Goal: Contribute content: Contribute content

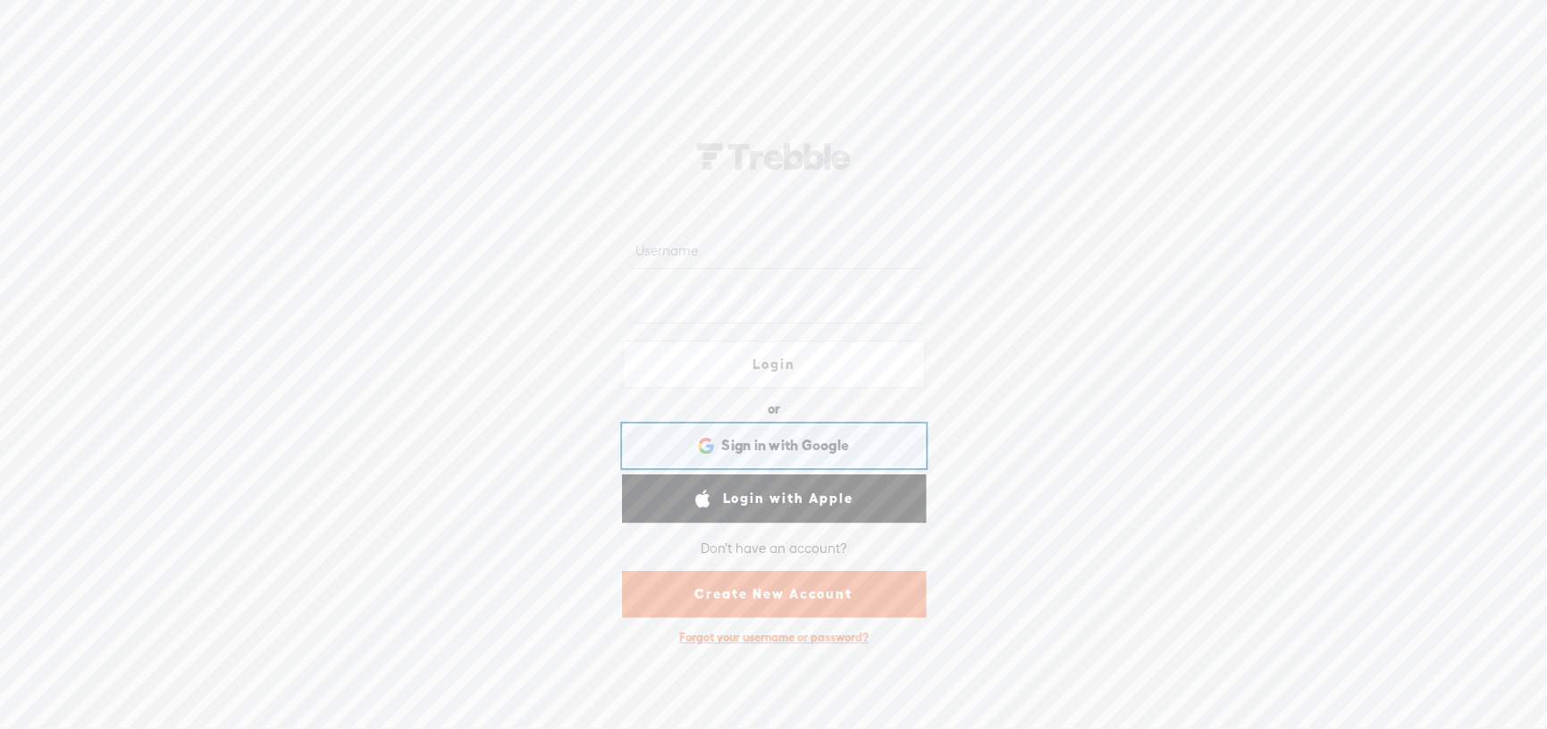
click at [746, 458] on div "Sign in with Google Sign in with Google. Opens in new tab" at bounding box center [773, 445] width 279 height 41
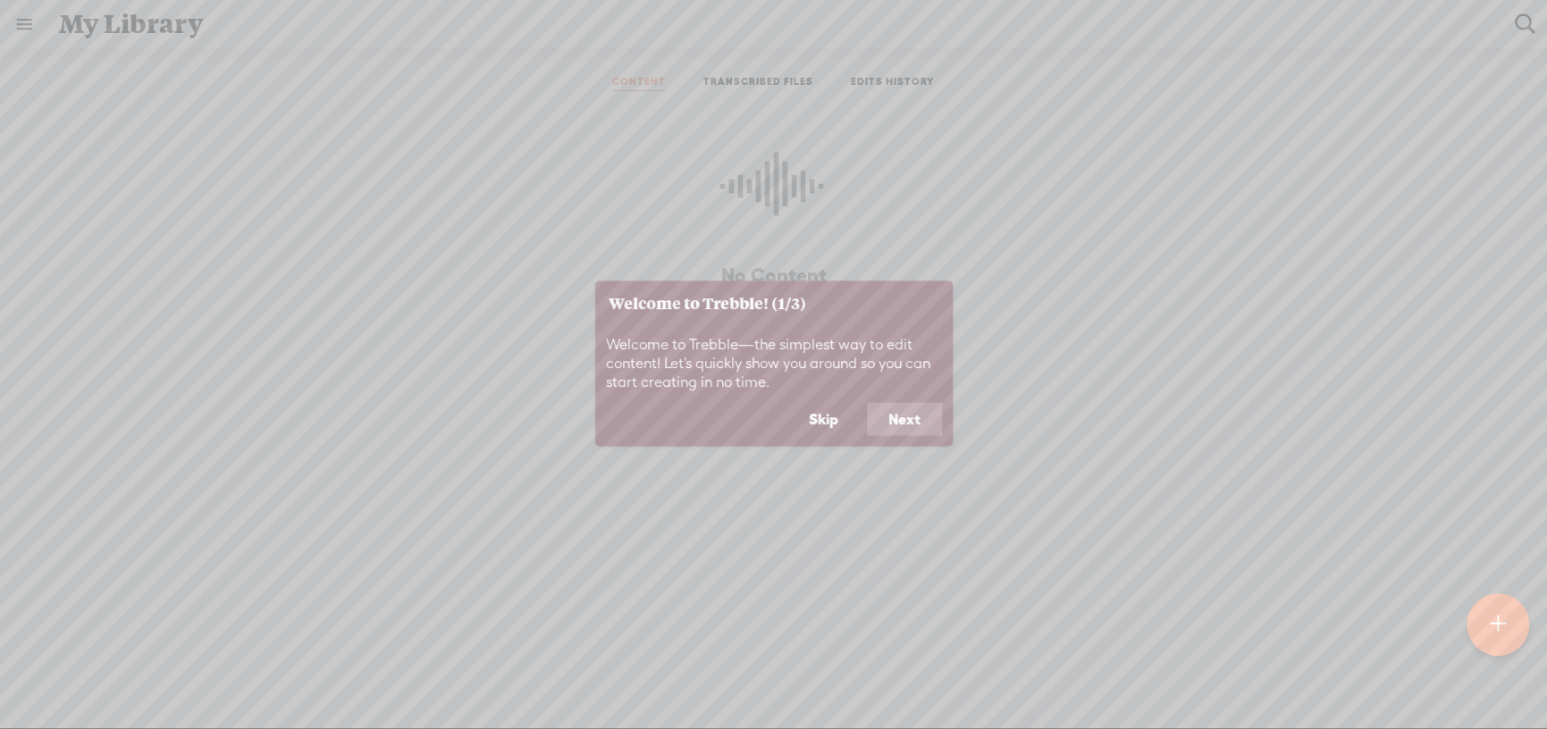
click at [911, 422] on button "Next" at bounding box center [904, 419] width 75 height 34
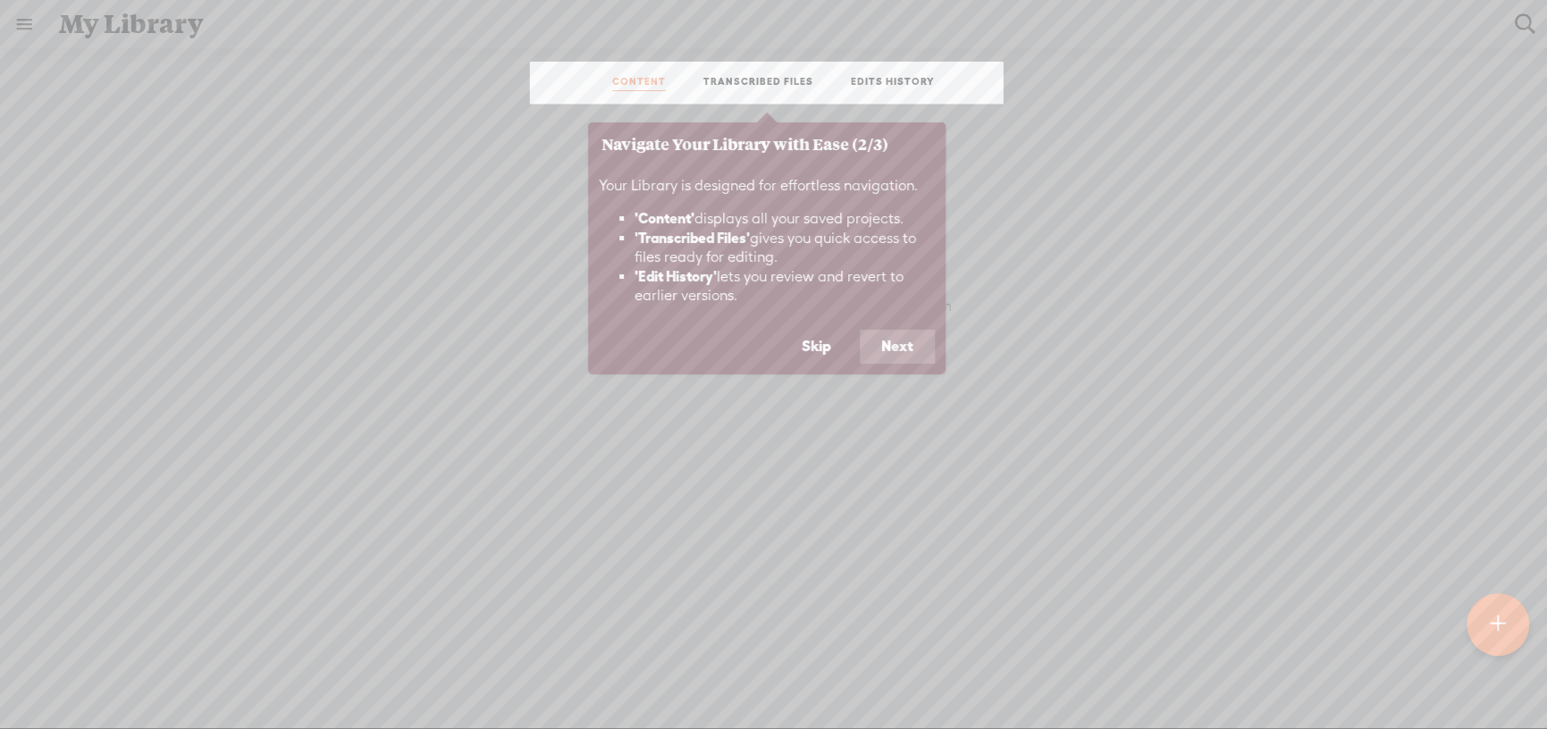
click at [902, 339] on button "Next" at bounding box center [897, 347] width 75 height 34
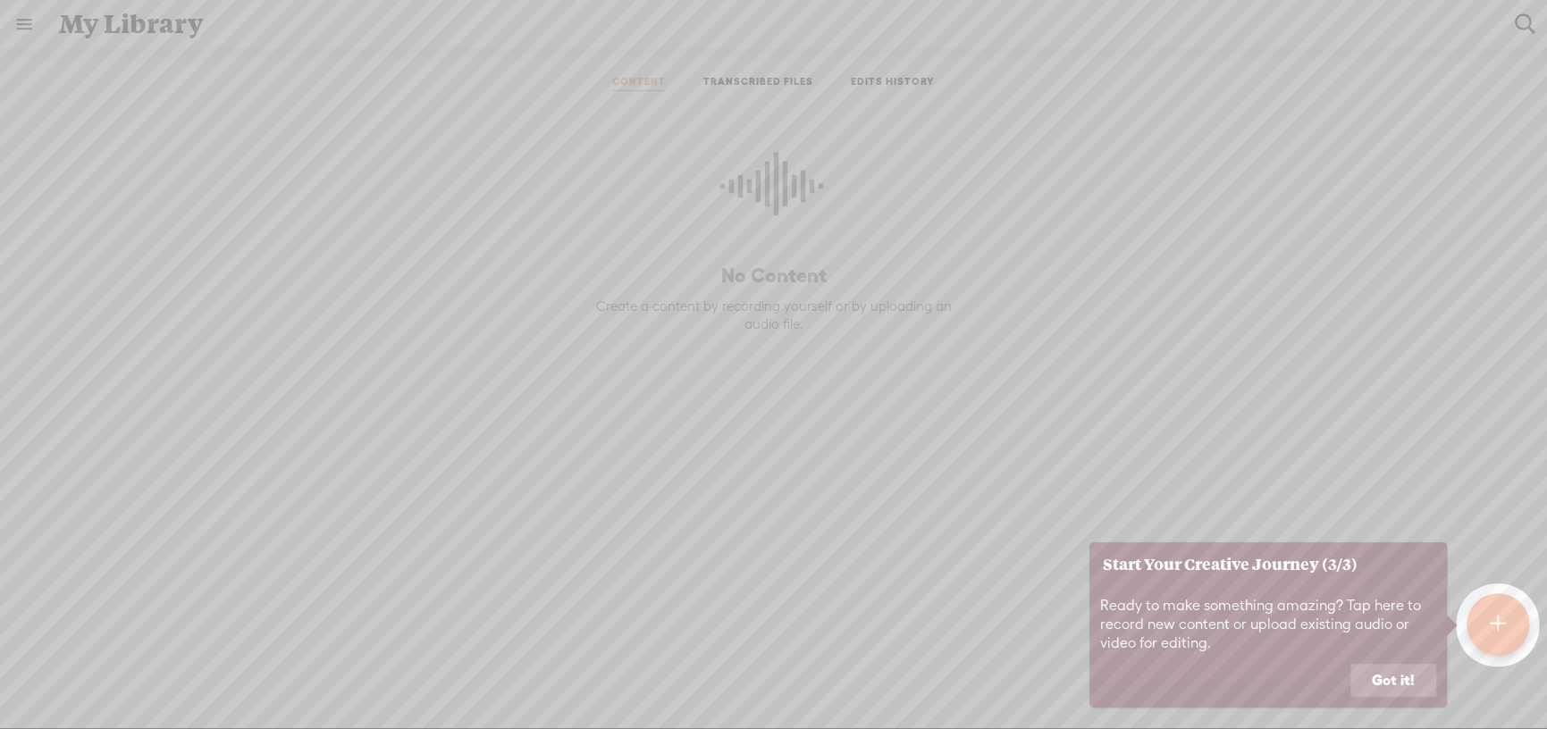
click at [1381, 678] on button "Got it!" at bounding box center [1393, 681] width 86 height 34
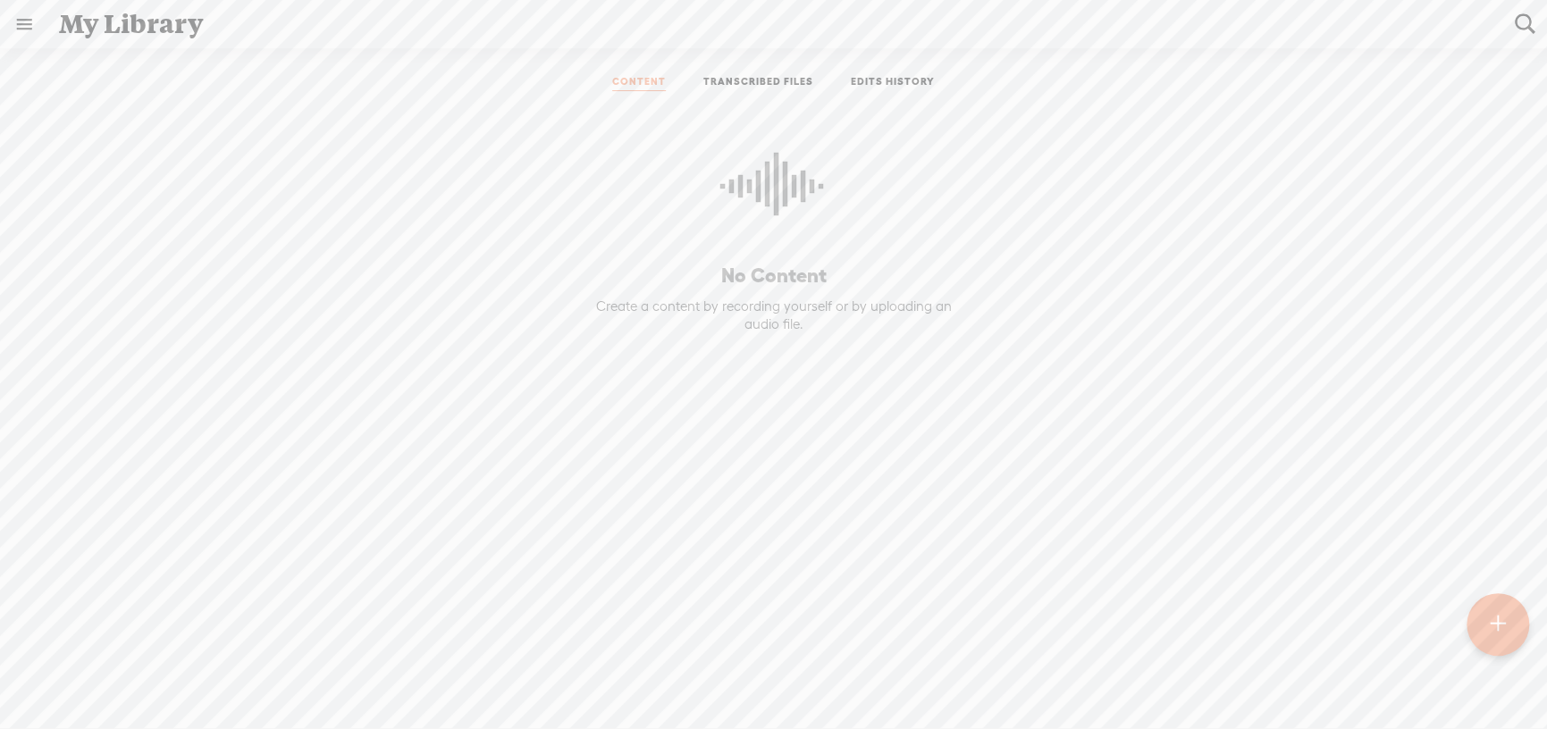
click at [16, 21] on link at bounding box center [24, 24] width 46 height 46
click at [37, 68] on div at bounding box center [48, 58] width 45 height 45
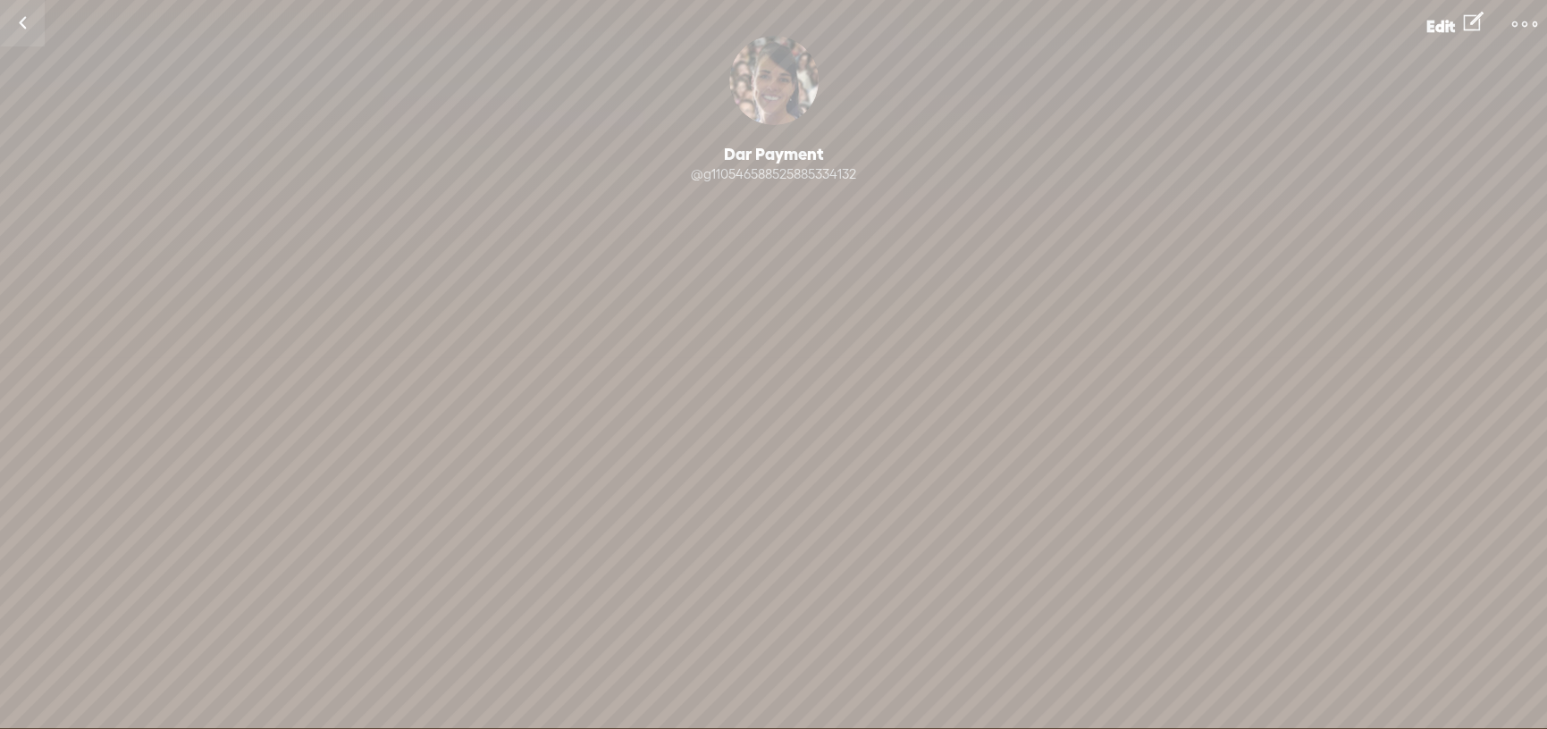
click at [25, 28] on link at bounding box center [22, 23] width 45 height 46
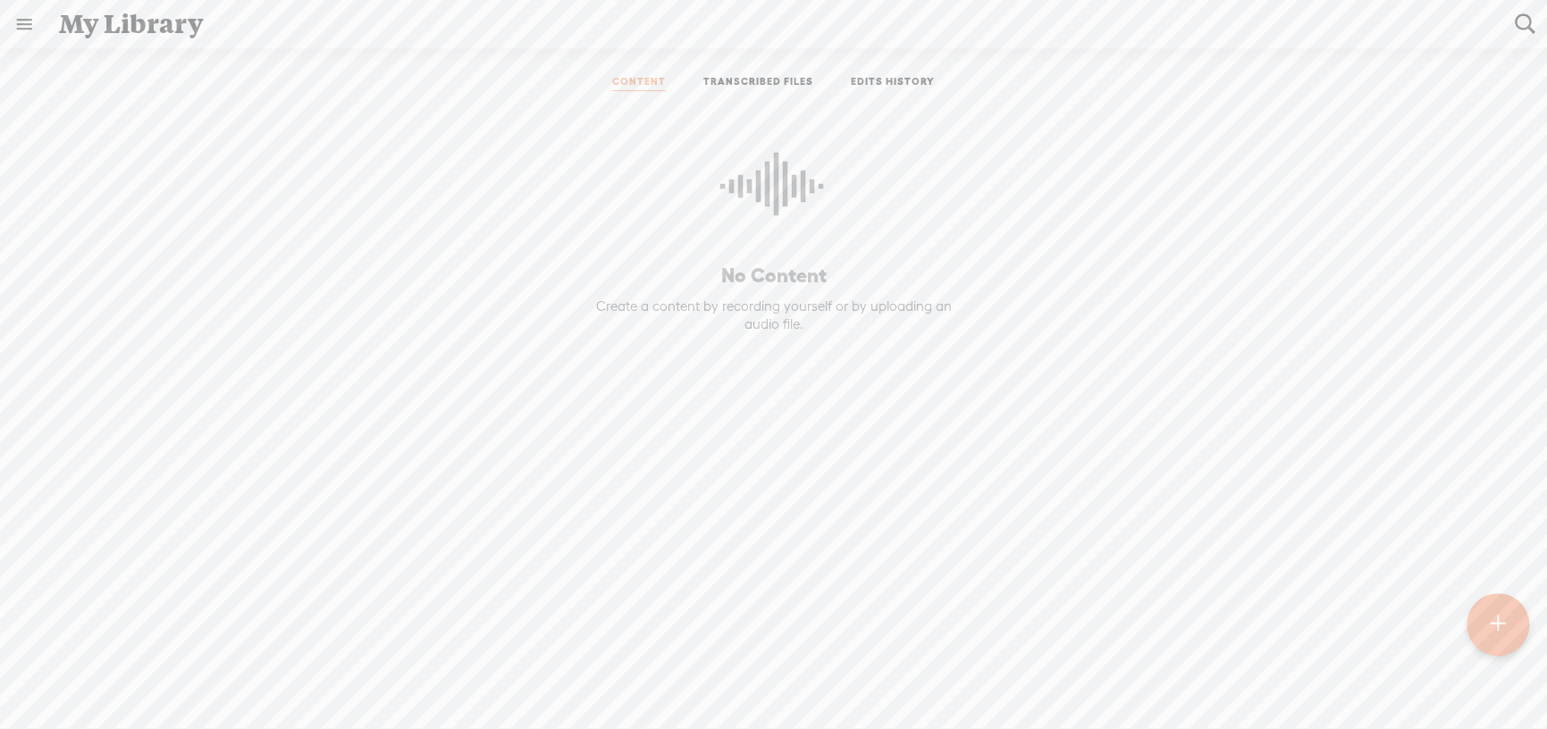
click at [25, 28] on link at bounding box center [24, 24] width 46 height 46
click at [83, 680] on div "SETTINGS" at bounding box center [94, 687] width 65 height 15
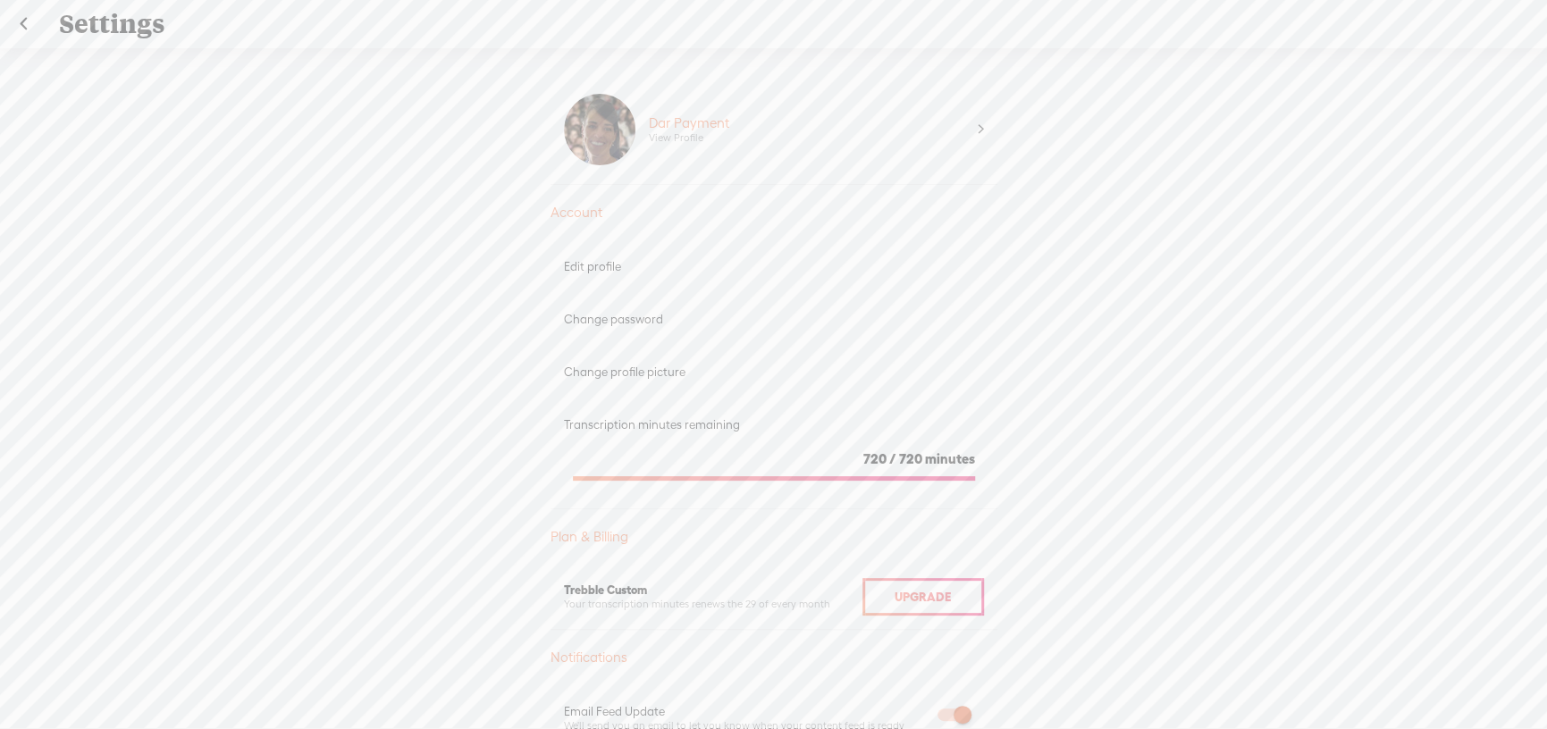
click at [32, 28] on link at bounding box center [23, 24] width 45 height 46
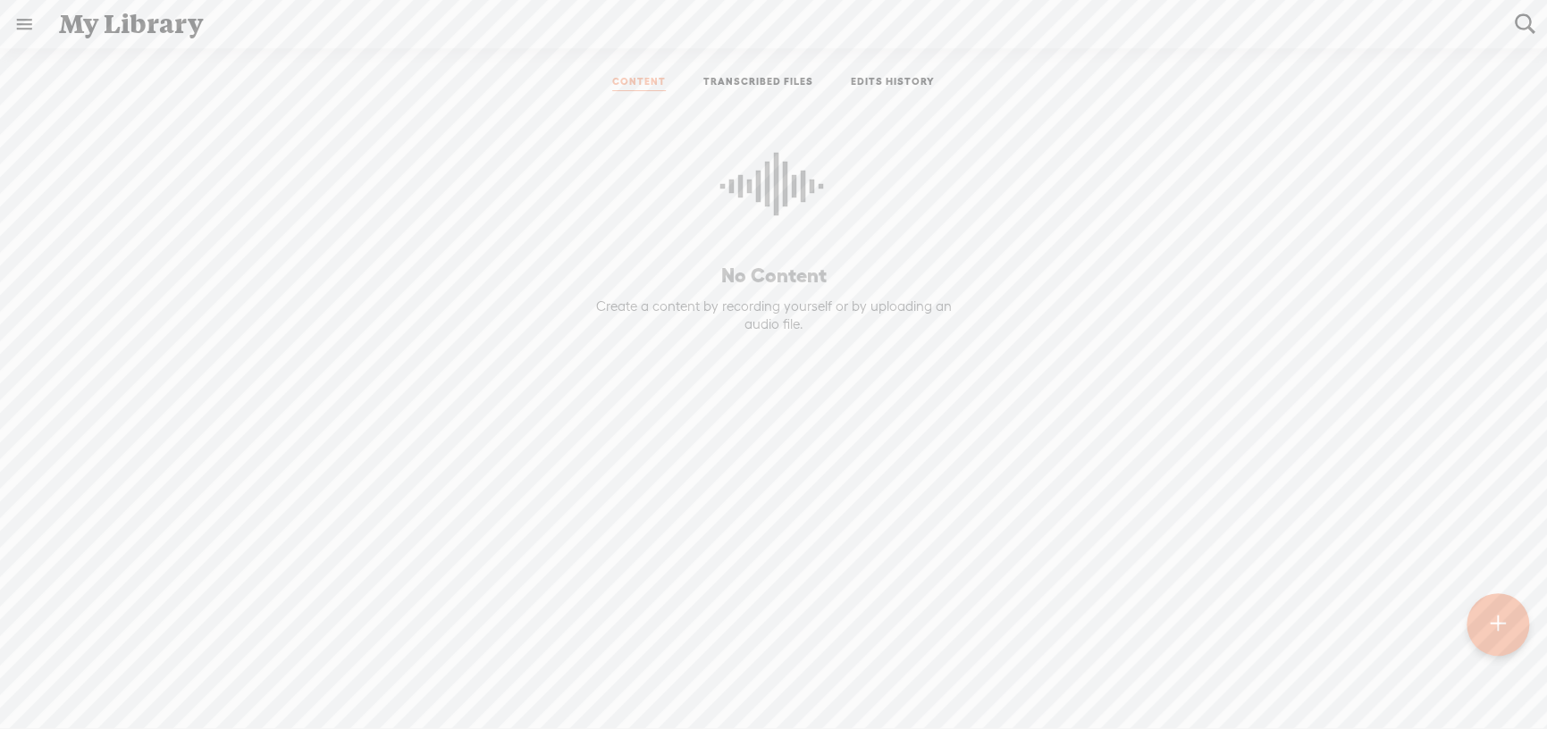
click at [756, 209] on icon at bounding box center [773, 193] width 107 height 163
click at [766, 190] on icon at bounding box center [773, 193] width 107 height 163
click at [759, 310] on div "Create a content by recording yourself or by uploading an audio file." at bounding box center [773, 315] width 391 height 35
click at [769, 168] on icon at bounding box center [773, 193] width 107 height 163
click at [1498, 623] on t at bounding box center [1498, 624] width 15 height 39
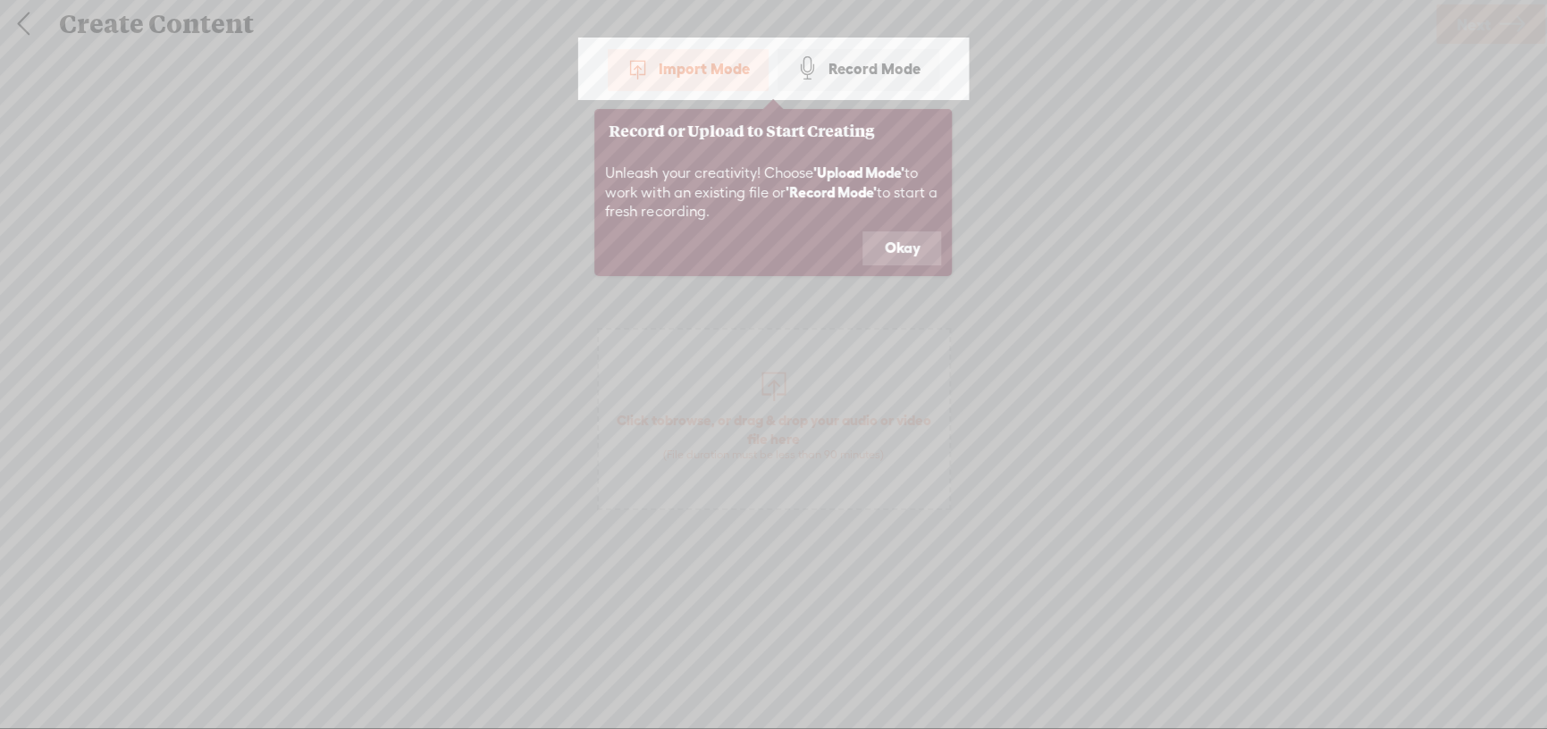
click at [909, 248] on button "Okay" at bounding box center [901, 248] width 79 height 34
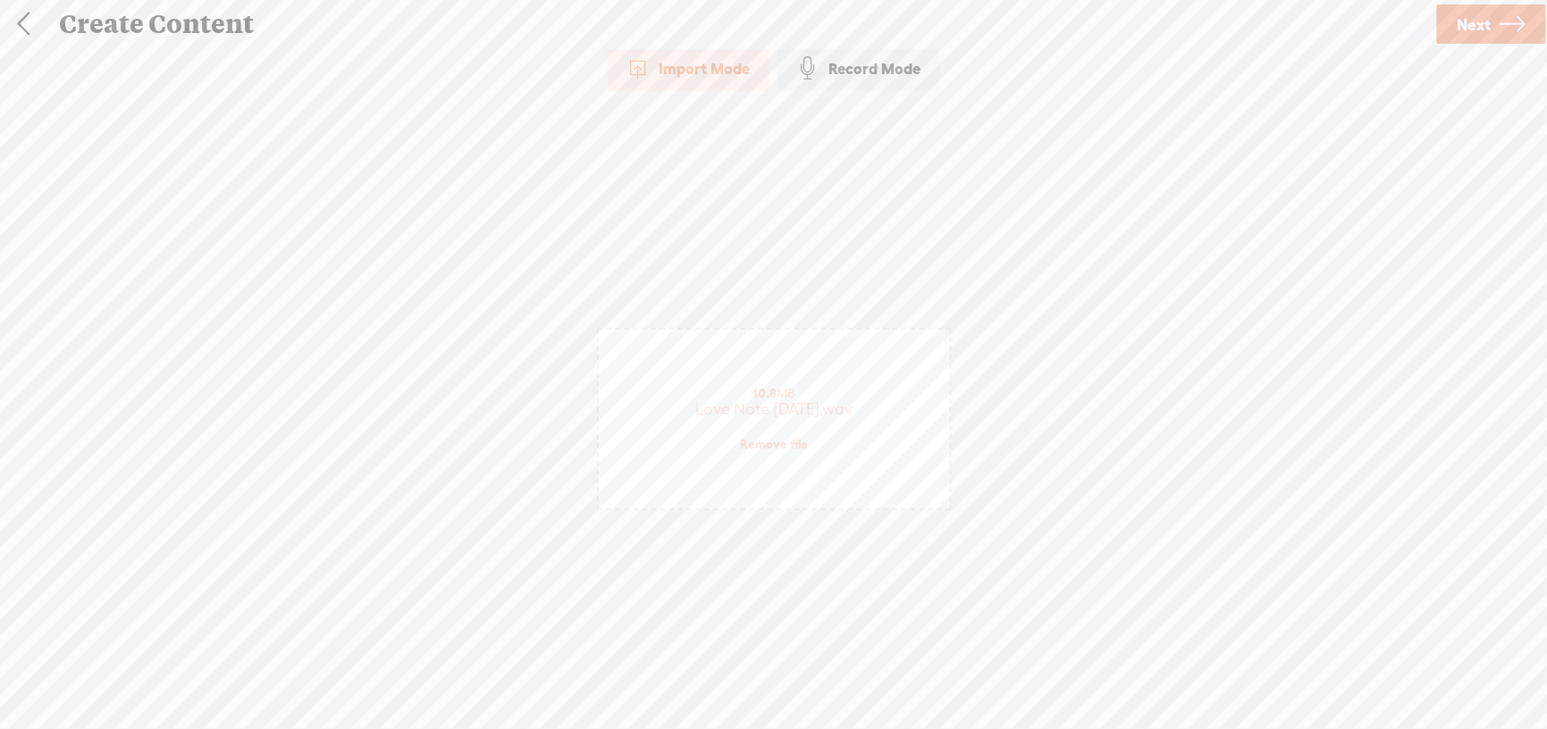
click at [1467, 21] on span "Next" at bounding box center [1474, 25] width 34 height 46
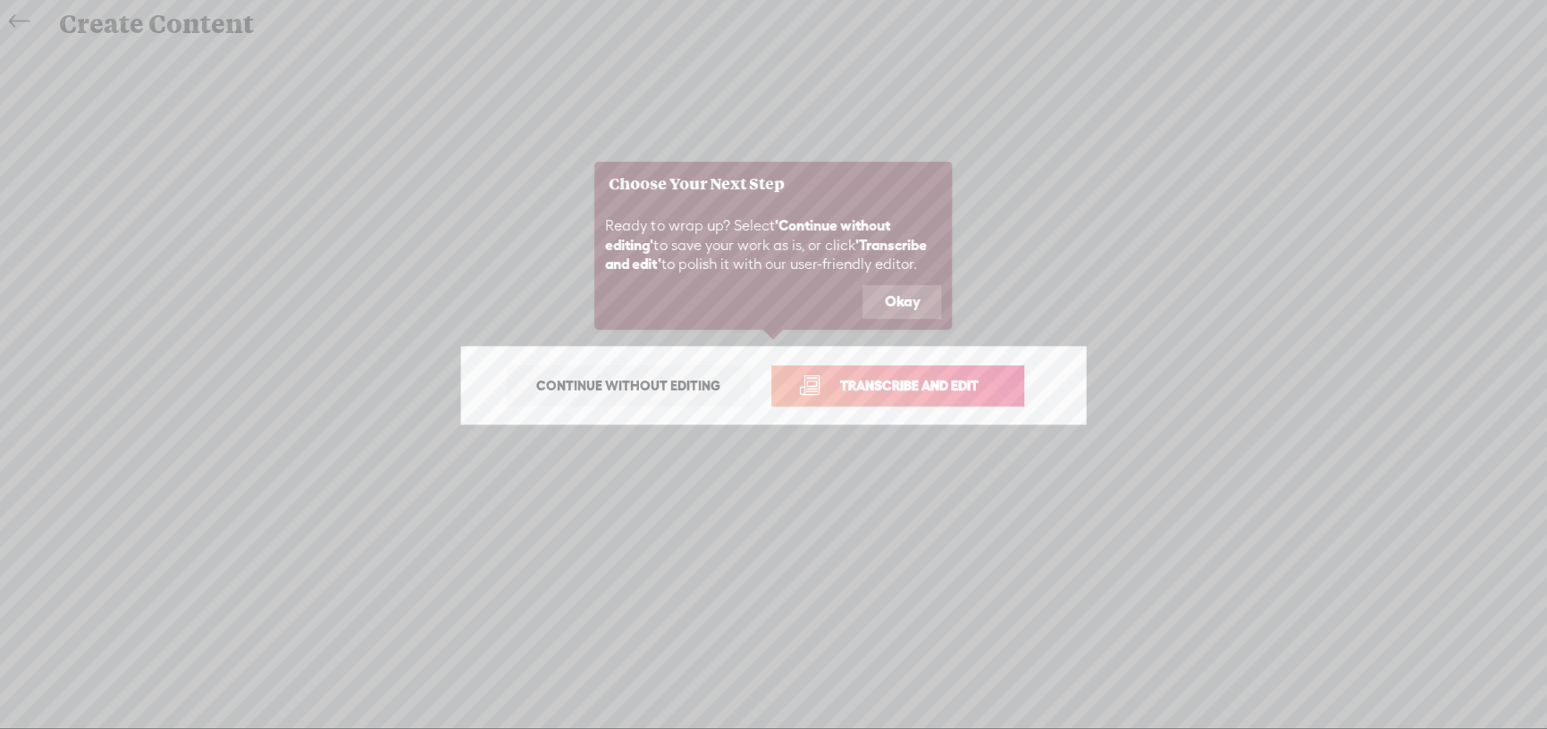
click at [865, 388] on span "Transcribe and edit" at bounding box center [909, 385] width 176 height 21
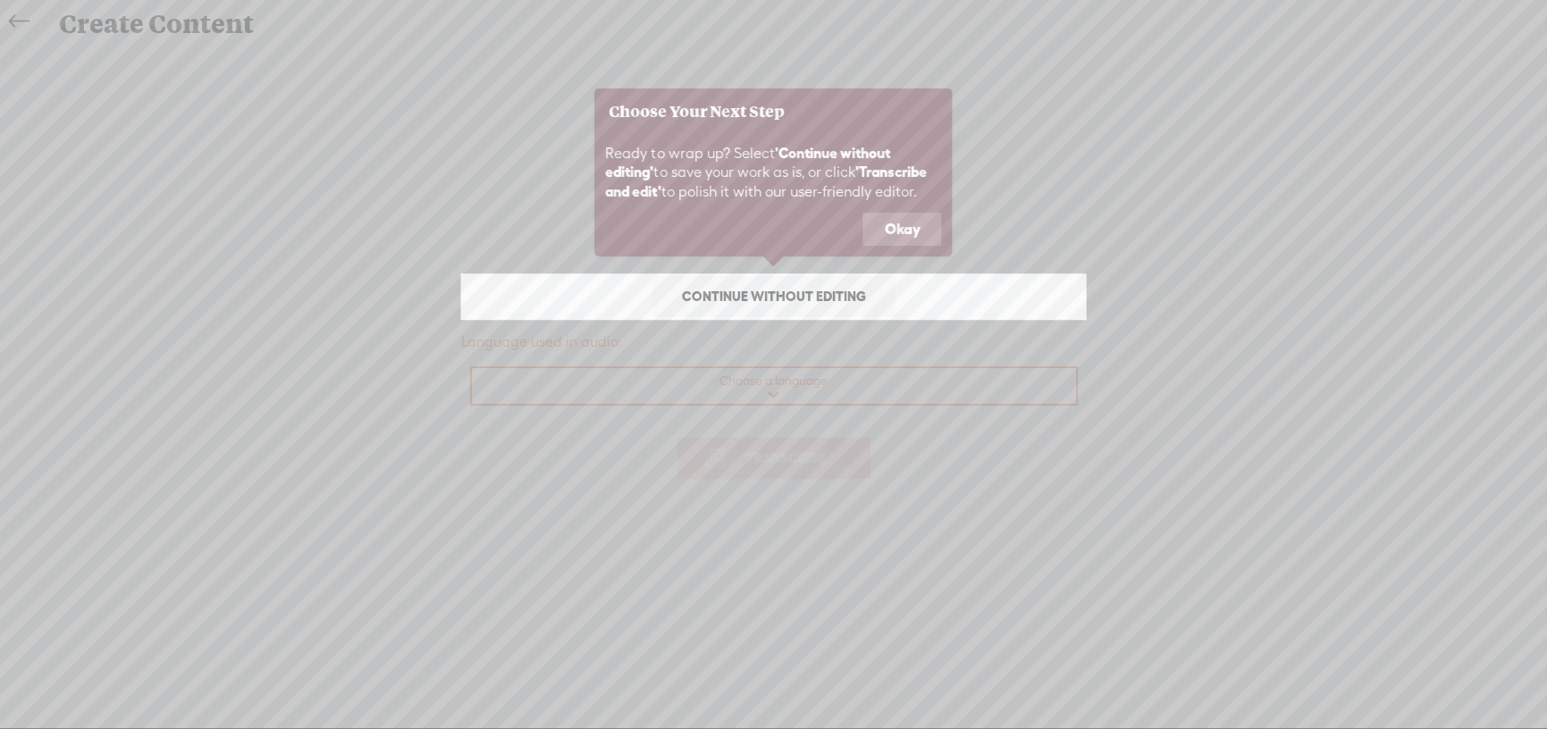
click at [865, 388] on icon at bounding box center [773, 364] width 1547 height 729
click at [899, 218] on button "Okay" at bounding box center [901, 230] width 79 height 34
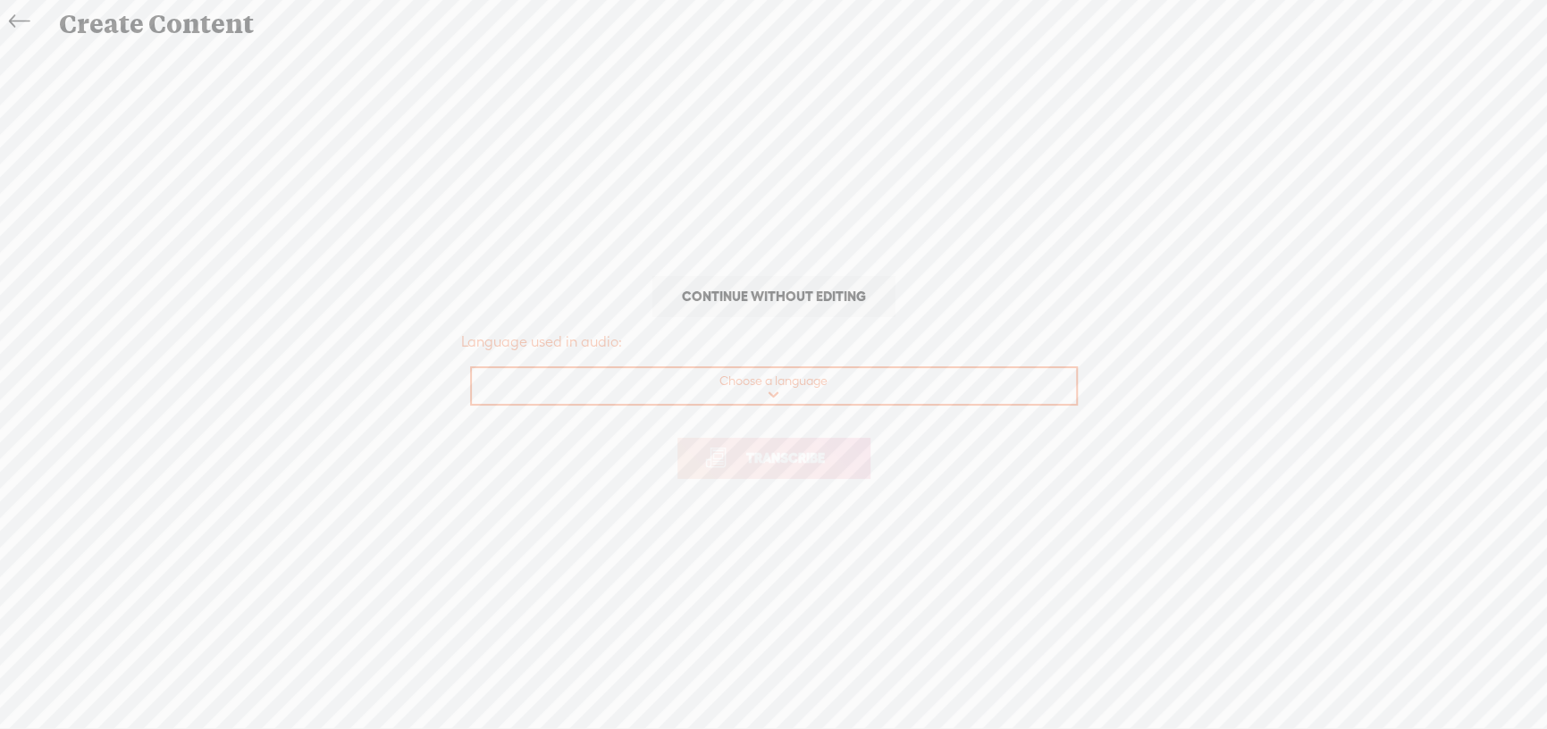
click at [775, 387] on select "Choose a language Afrikaans Albanian Amharic Arabic, Gulf Arabic, Modern Standa…" at bounding box center [775, 386] width 606 height 37
select select "en-US"
click at [472, 368] on select "Choose a language Afrikaans Albanian Amharic Arabic, Gulf Arabic, Modern Standa…" at bounding box center [775, 386] width 606 height 37
click at [821, 451] on span "Transcribe" at bounding box center [785, 458] width 116 height 21
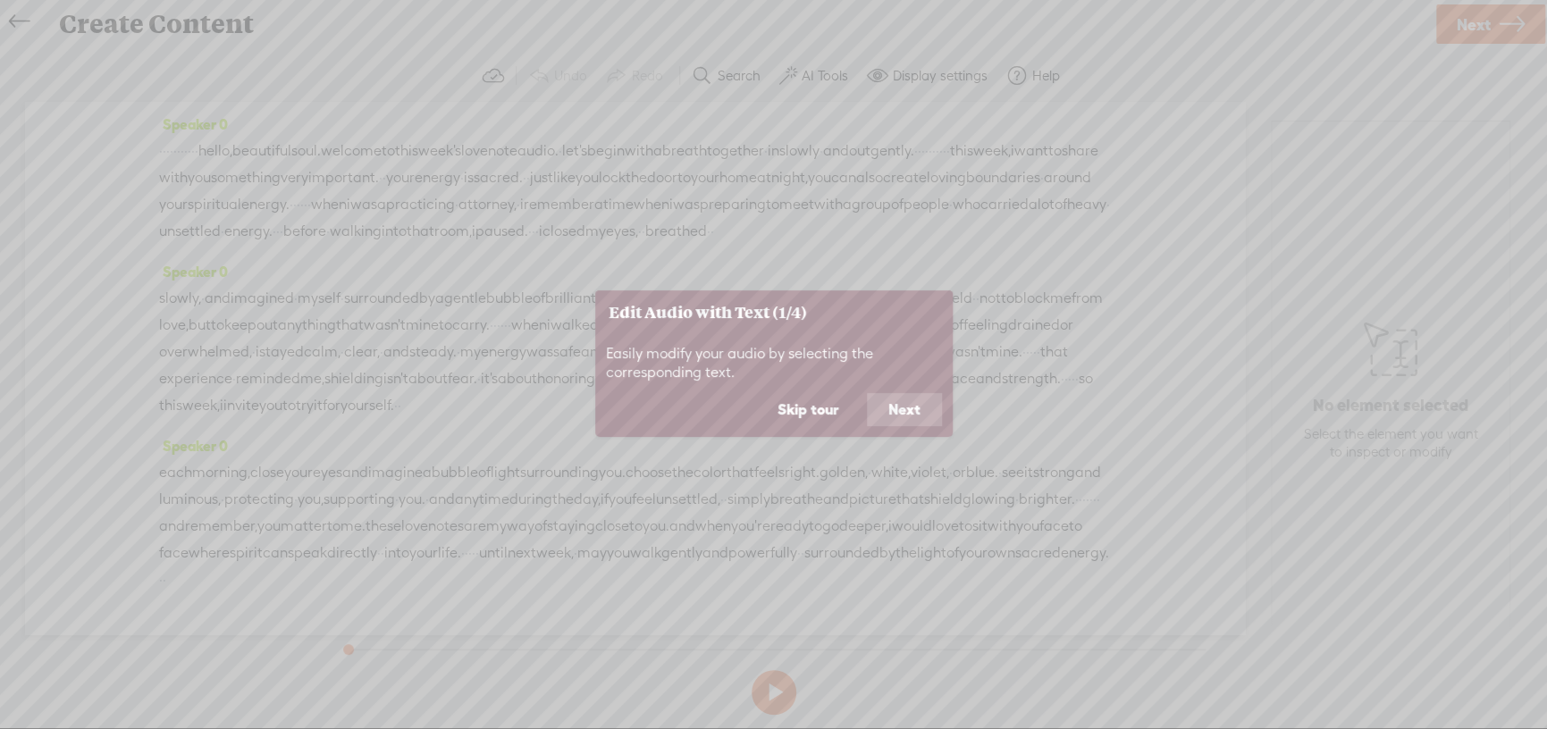
click at [896, 418] on button "Next" at bounding box center [904, 410] width 75 height 34
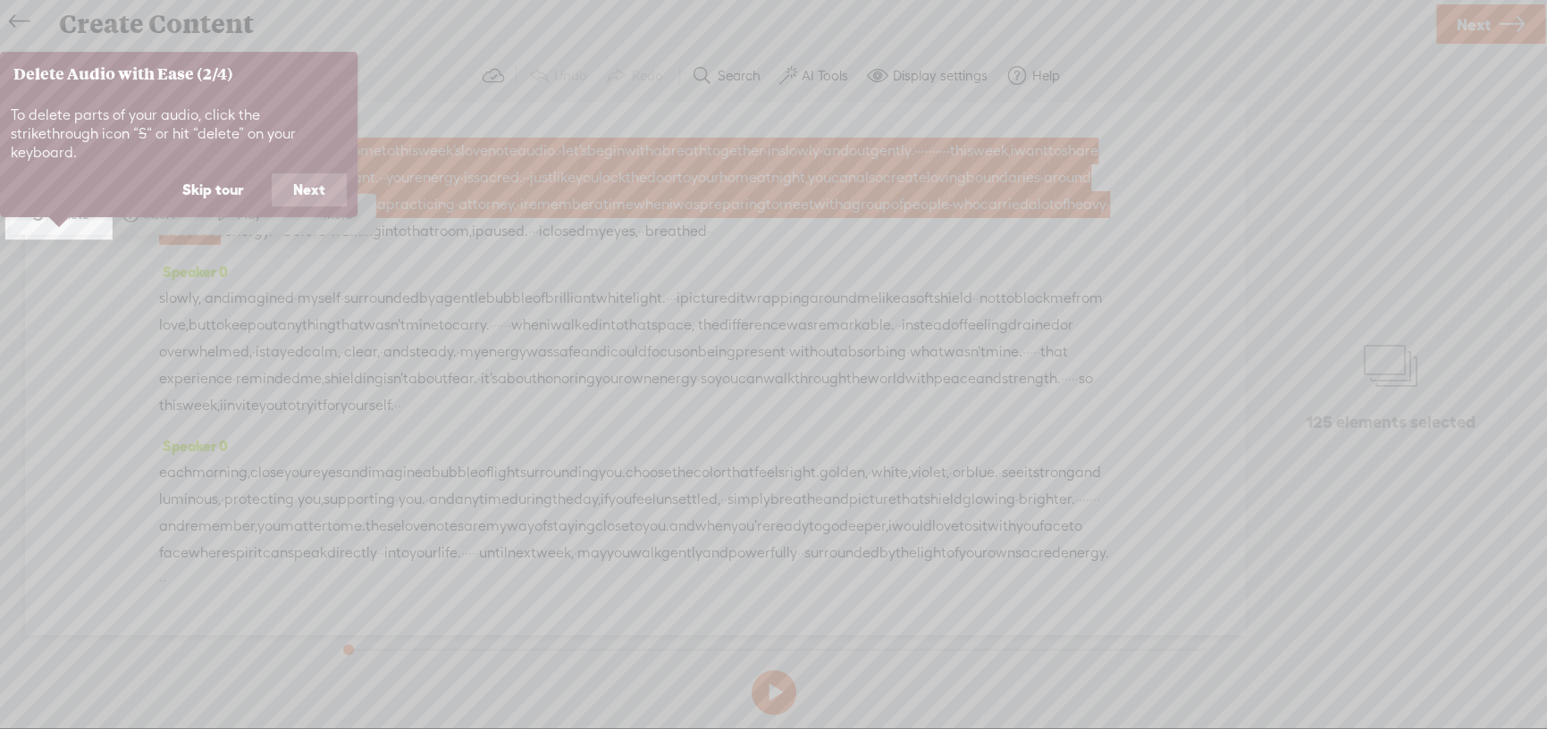
click at [340, 173] on button "Next" at bounding box center [309, 190] width 75 height 34
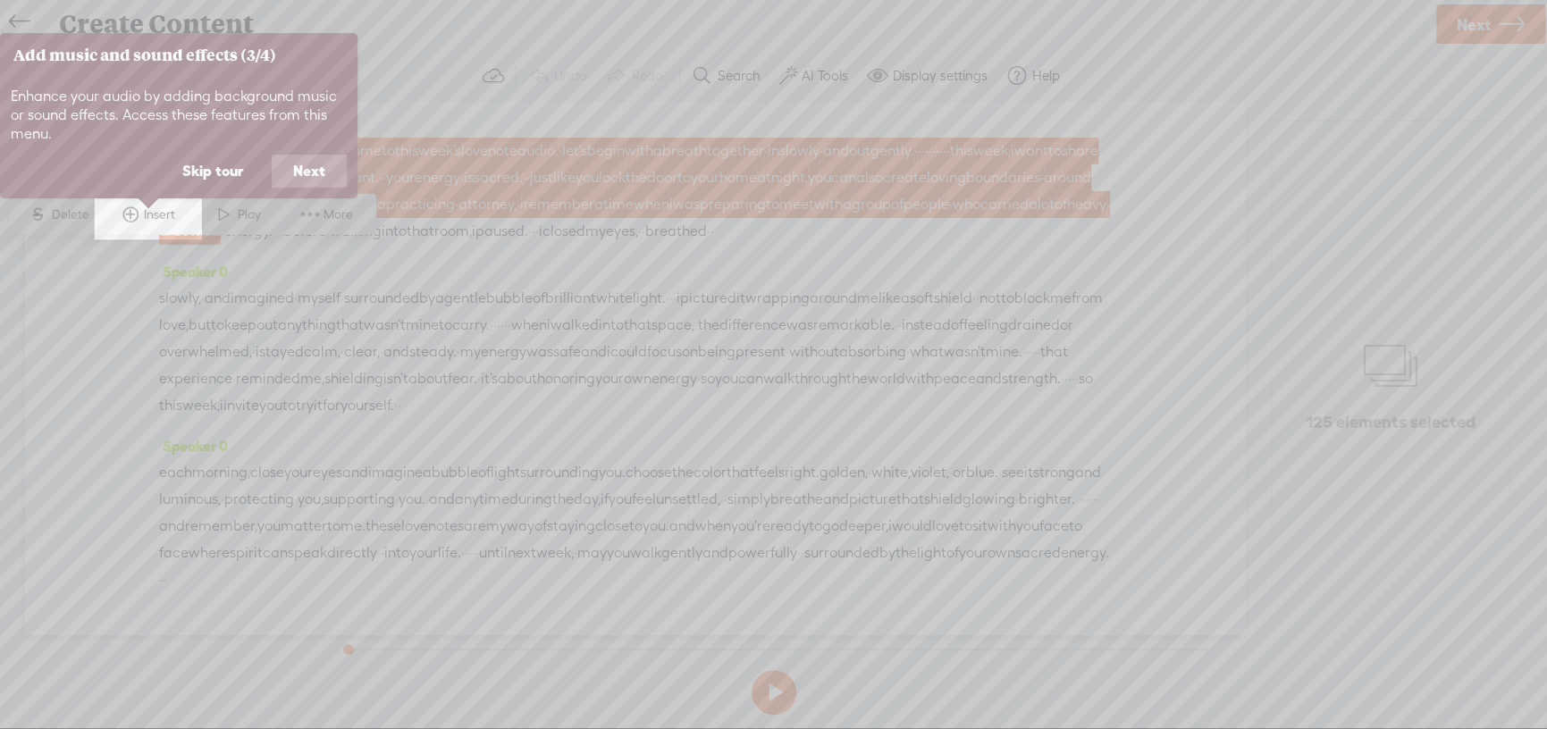
click at [325, 173] on button "Next" at bounding box center [309, 172] width 75 height 34
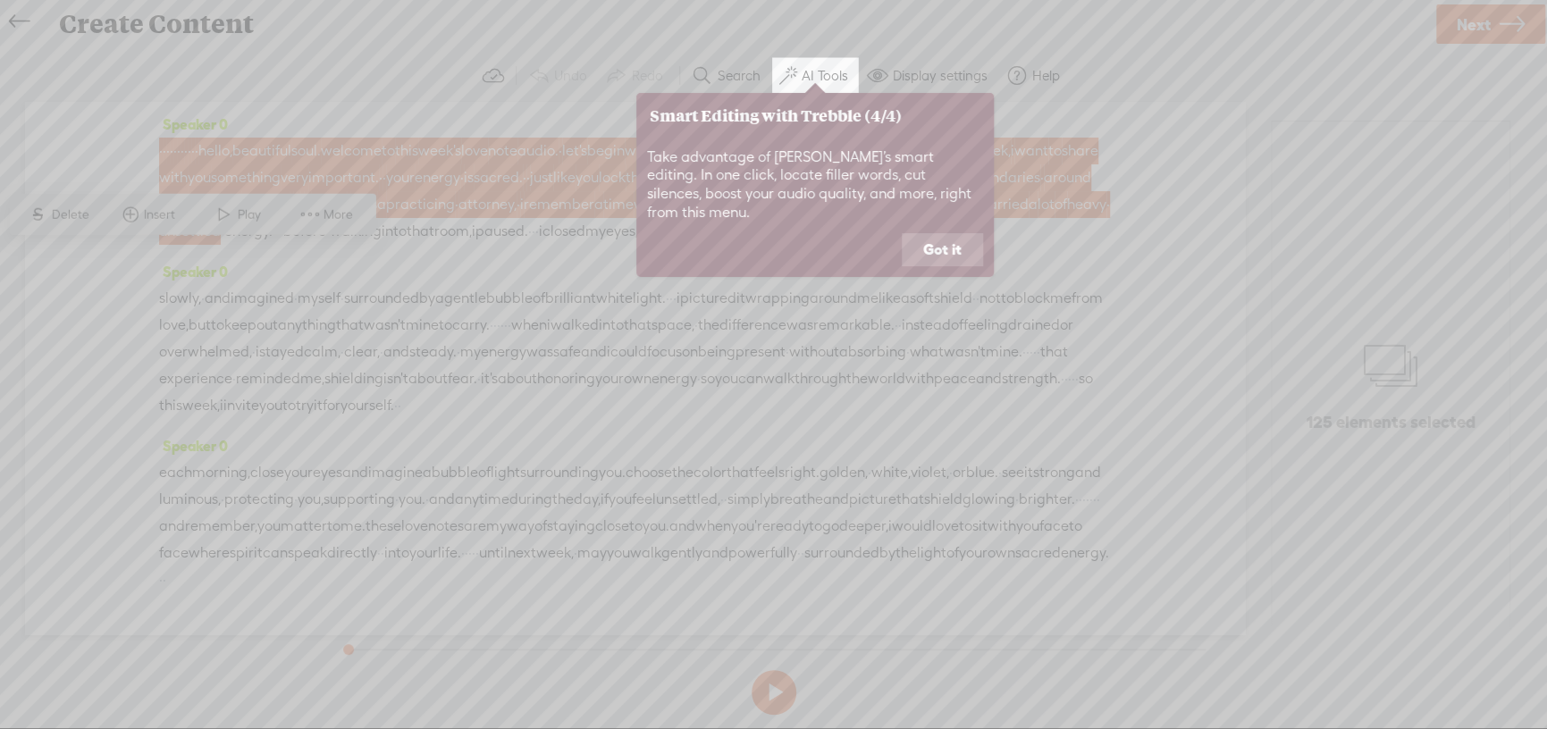
click at [945, 239] on button "Got it" at bounding box center [942, 250] width 81 height 34
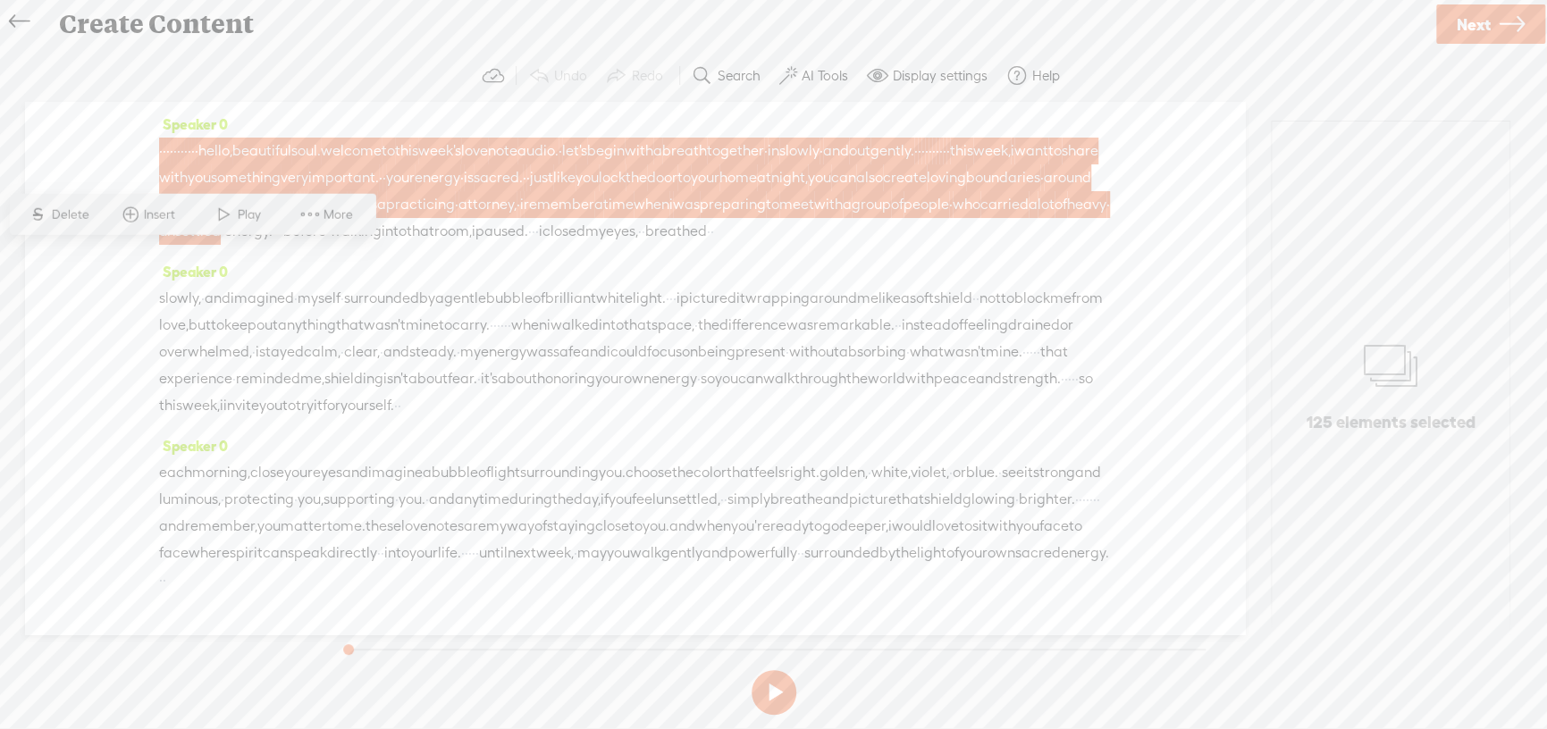
click at [226, 216] on span at bounding box center [223, 214] width 27 height 32
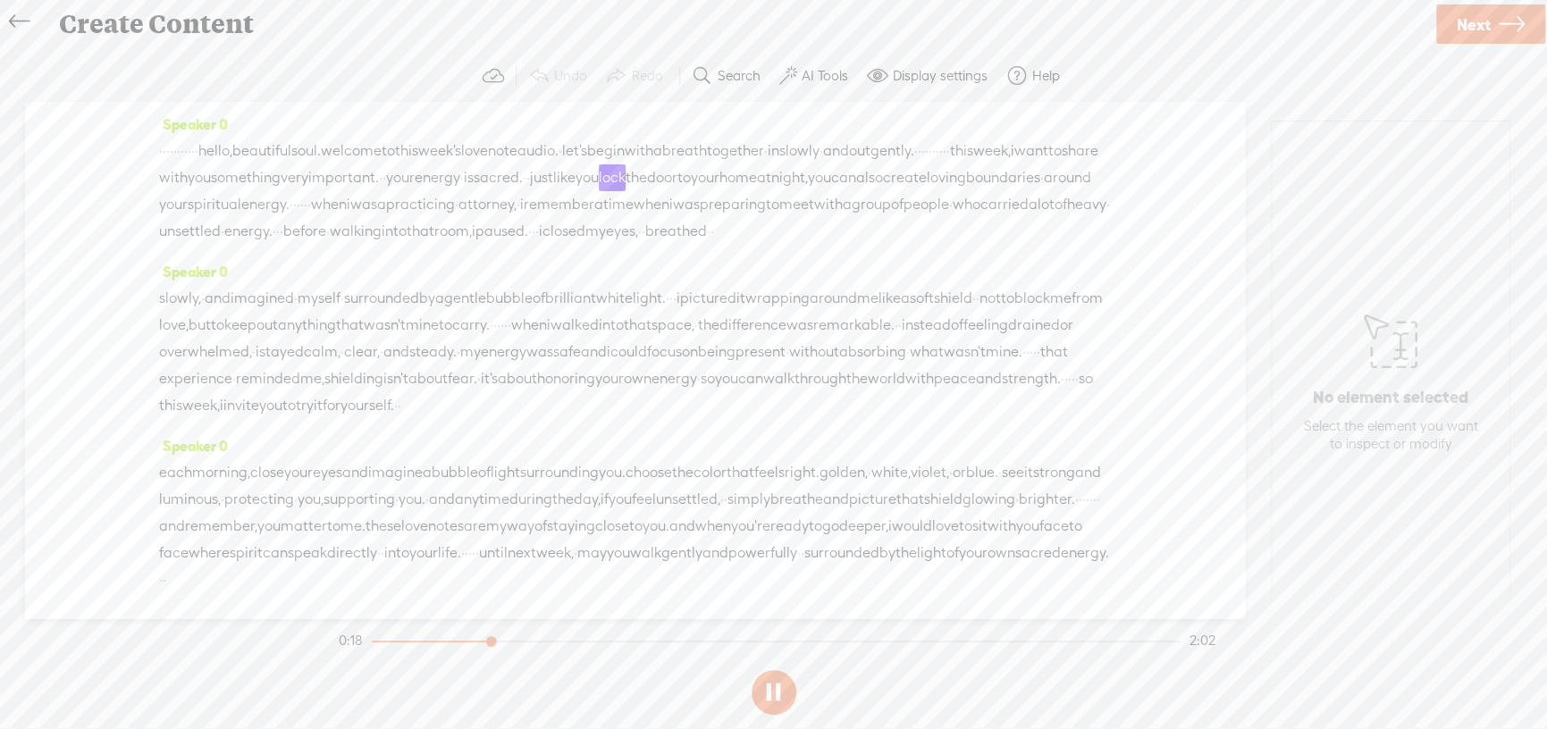
click at [943, 164] on span "·" at bounding box center [945, 151] width 4 height 27
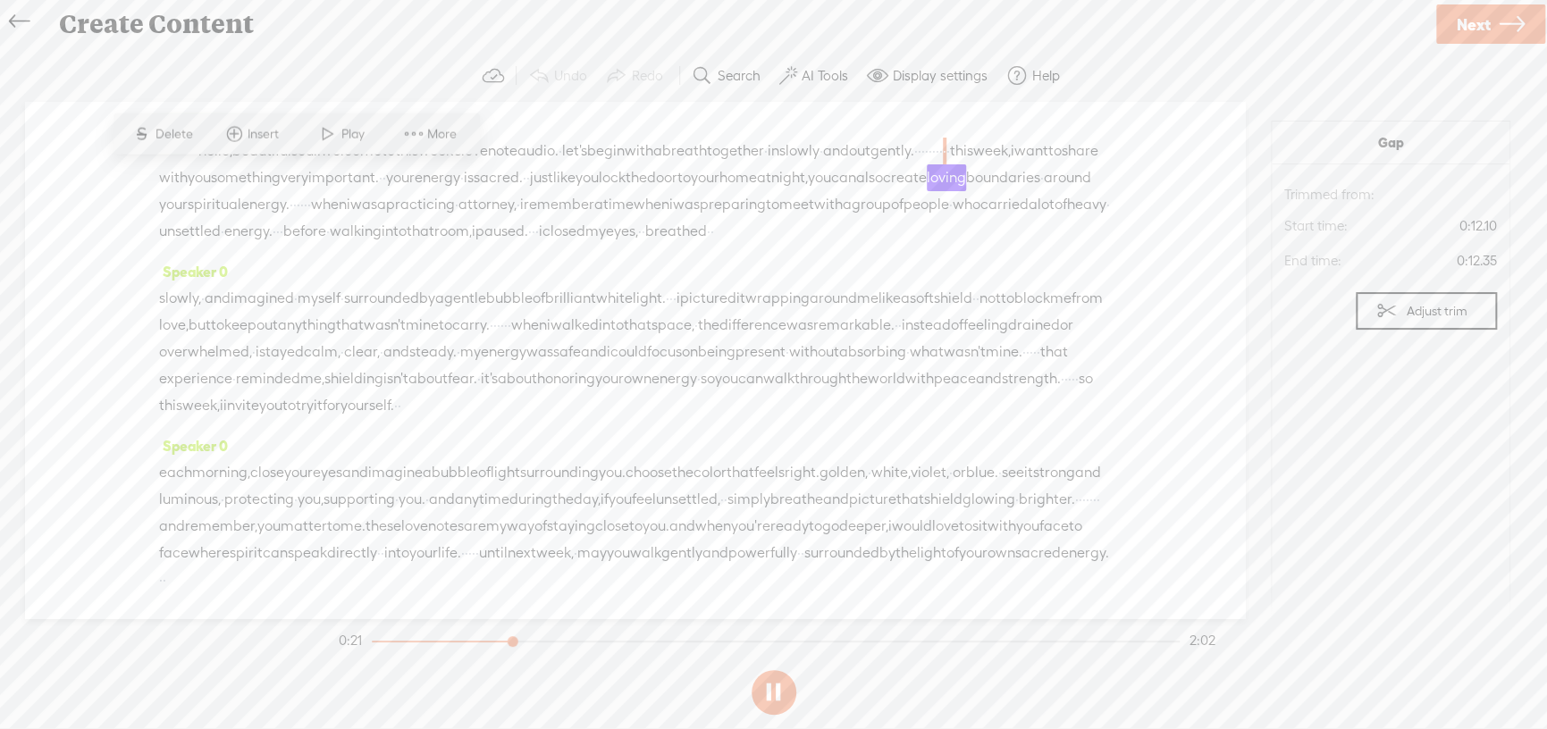
click at [785, 687] on button at bounding box center [774, 692] width 45 height 45
click at [527, 112] on div "Speaker 0 · · · · · · · · · · · hello, beautiful soul. welcome to this week's l…" at bounding box center [635, 184] width 952 height 147
click at [407, 133] on span at bounding box center [413, 134] width 27 height 32
click at [159, 245] on span "unsettled" at bounding box center [190, 231] width 62 height 27
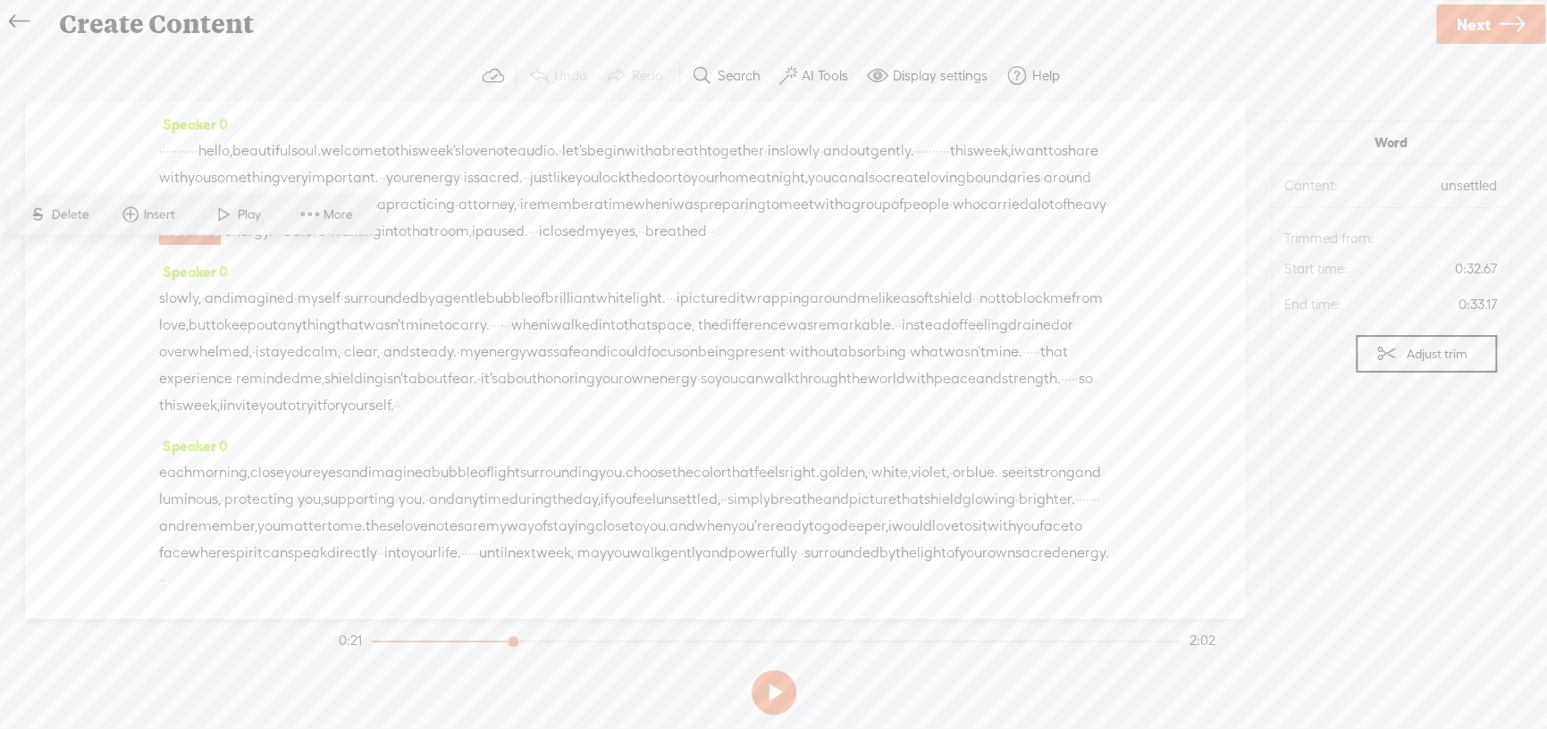
drag, startPoint x: 268, startPoint y: 149, endPoint x: 157, endPoint y: 158, distance: 111.2
click at [157, 158] on div "Speaker 0 · · · · · · · · · · · hello, beautiful soul. welcome to this week's l…" at bounding box center [635, 360] width 1220 height 517
click at [785, 693] on button at bounding box center [774, 692] width 45 height 45
click at [177, 153] on span "[S]" at bounding box center [168, 151] width 18 height 16
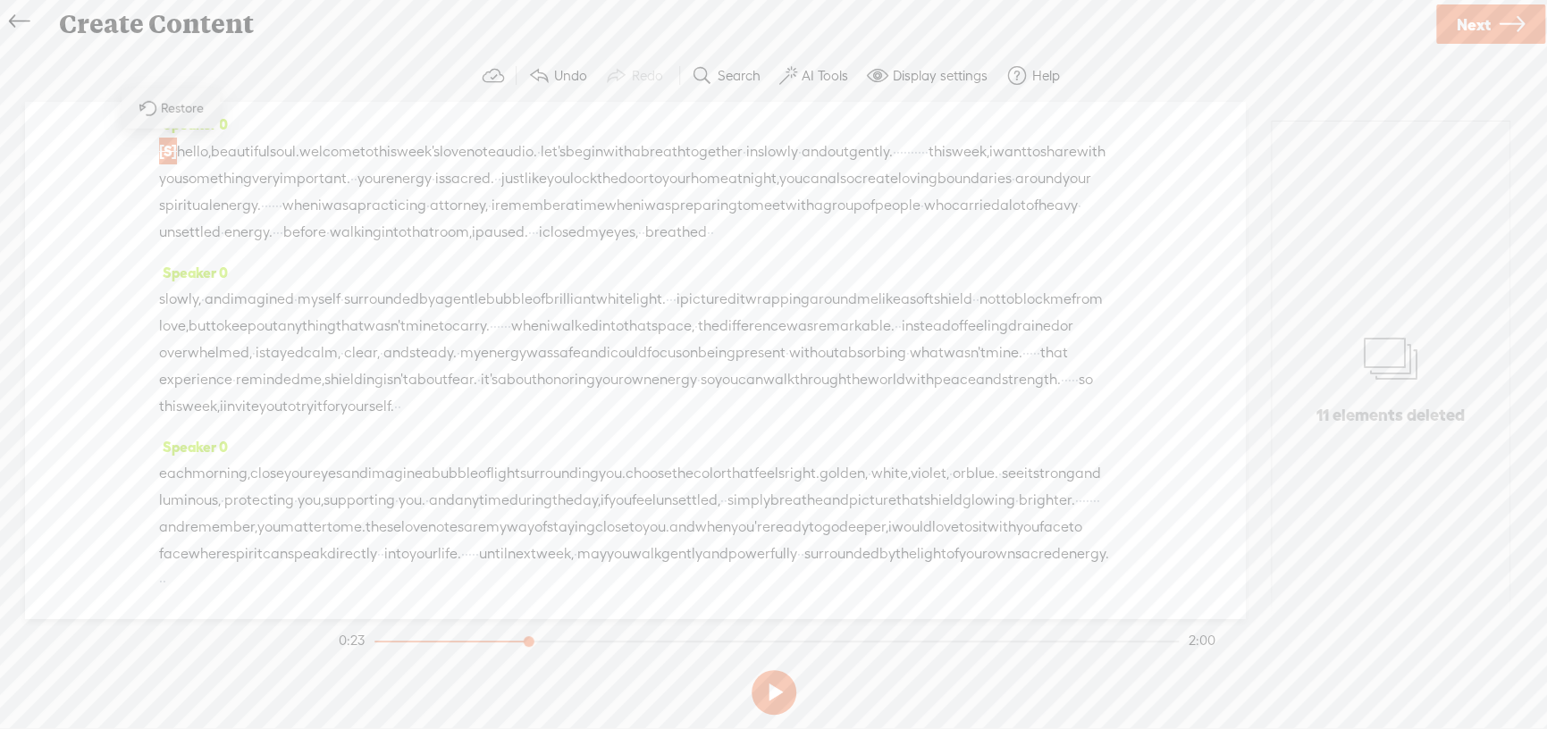
click at [185, 147] on span "hello," at bounding box center [194, 152] width 34 height 27
click at [225, 98] on span at bounding box center [234, 107] width 27 height 32
click at [794, 691] on button at bounding box center [774, 692] width 45 height 45
click at [299, 152] on span "soul." at bounding box center [284, 152] width 29 height 27
click at [299, 153] on span "soul." at bounding box center [284, 152] width 29 height 27
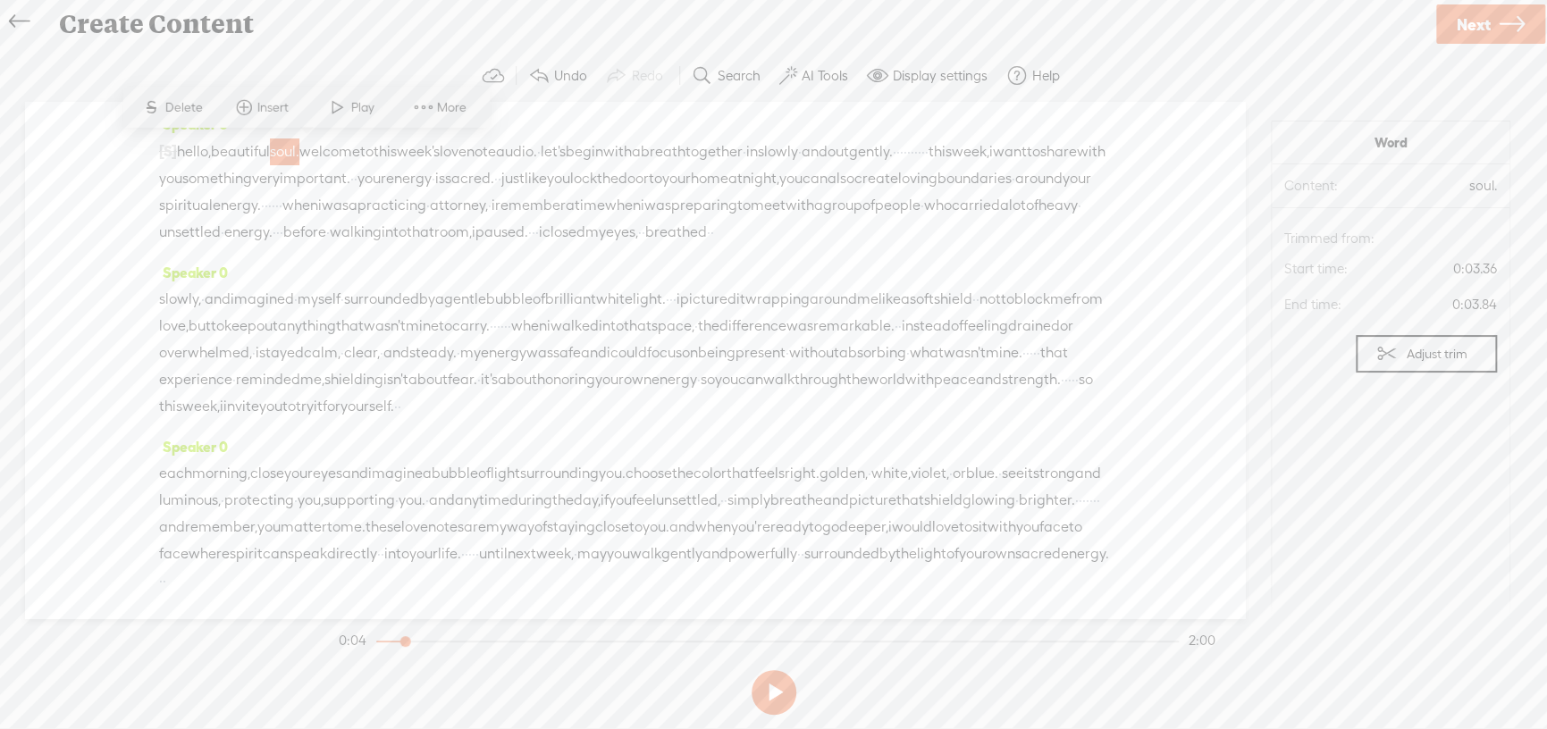
click at [327, 151] on span "welcome" at bounding box center [329, 152] width 61 height 27
click at [325, 155] on span "welcome" at bounding box center [329, 152] width 61 height 27
click at [312, 113] on span "Insert" at bounding box center [326, 107] width 36 height 18
click at [470, 199] on div "Insert Audio in Background Insert Audio Before Selection Insert Video Before Se…" at bounding box center [326, 216] width 293 height 182
click at [115, 200] on div "Speaker 0 [S] · · · · · · · · · · · hello, beautiful soul. welcome to this week…" at bounding box center [635, 360] width 1220 height 517
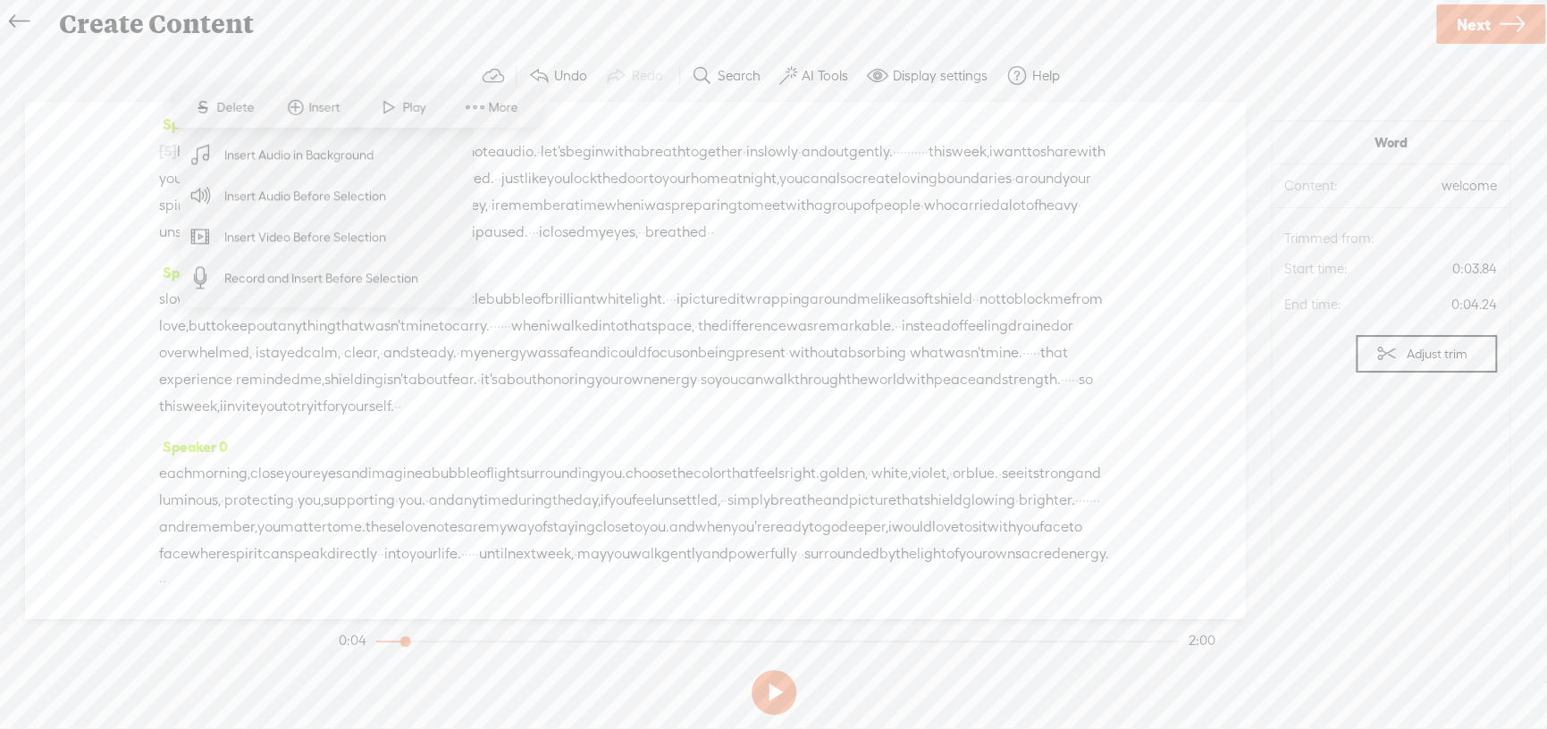
click at [519, 294] on div "Speaker 0 slowly, · and imagined · myself · surrounded by a gentle bubble of br…" at bounding box center [635, 346] width 952 height 174
click at [465, 101] on span at bounding box center [474, 107] width 27 height 32
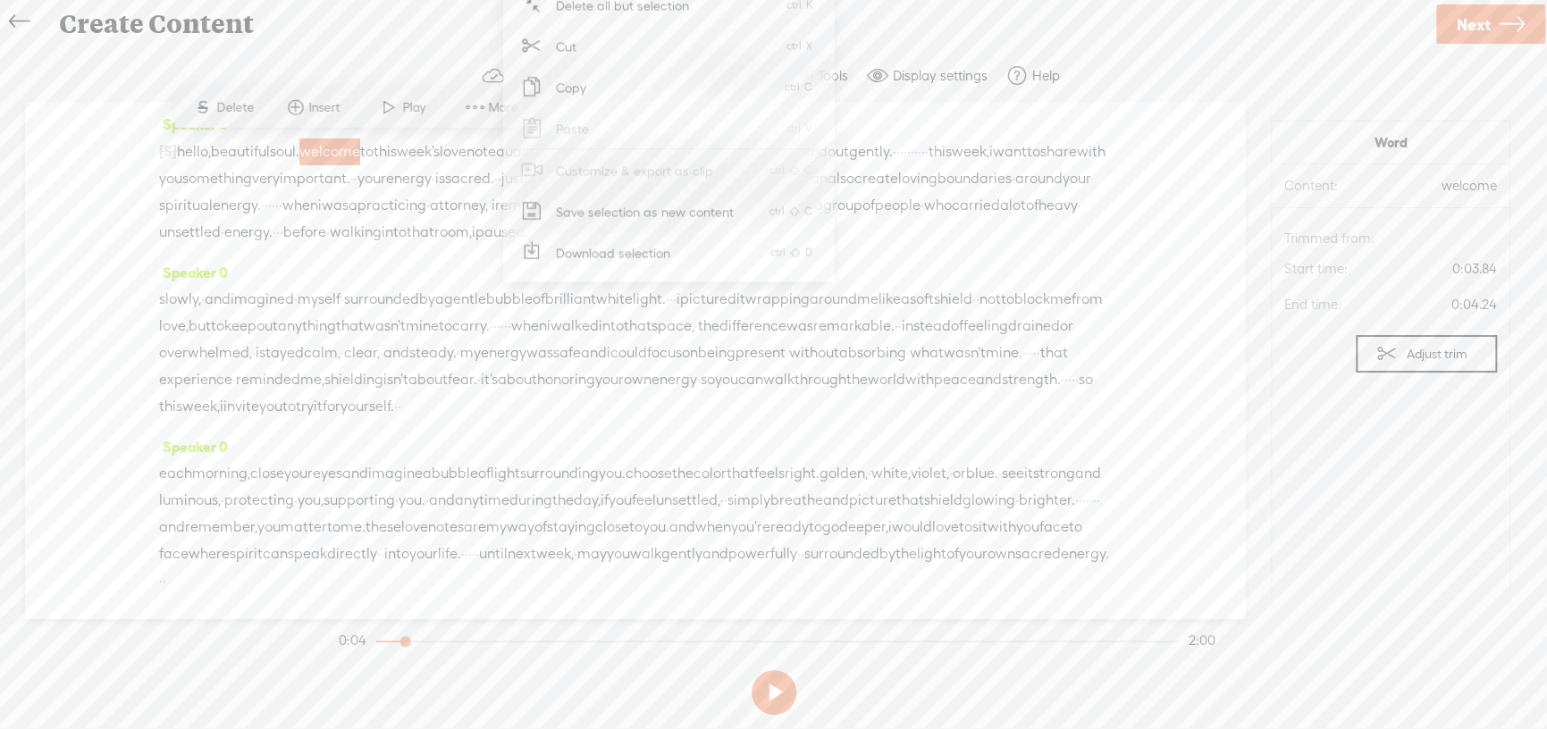
click at [1125, 59] on section "Undo Redo Search Remove Background Noise AI Tools Display settings Autoscroll H…" at bounding box center [773, 76] width 1511 height 52
click at [934, 78] on label "Display settings" at bounding box center [940, 76] width 95 height 18
click at [821, 77] on label "AI Tools" at bounding box center [825, 76] width 46 height 18
click at [411, 259] on div "Speaker 0 [S] · · · · · · · · · · · hello, beautiful soul. welcome to this week…" at bounding box center [635, 185] width 952 height 148
click at [299, 149] on span "soul." at bounding box center [284, 152] width 29 height 27
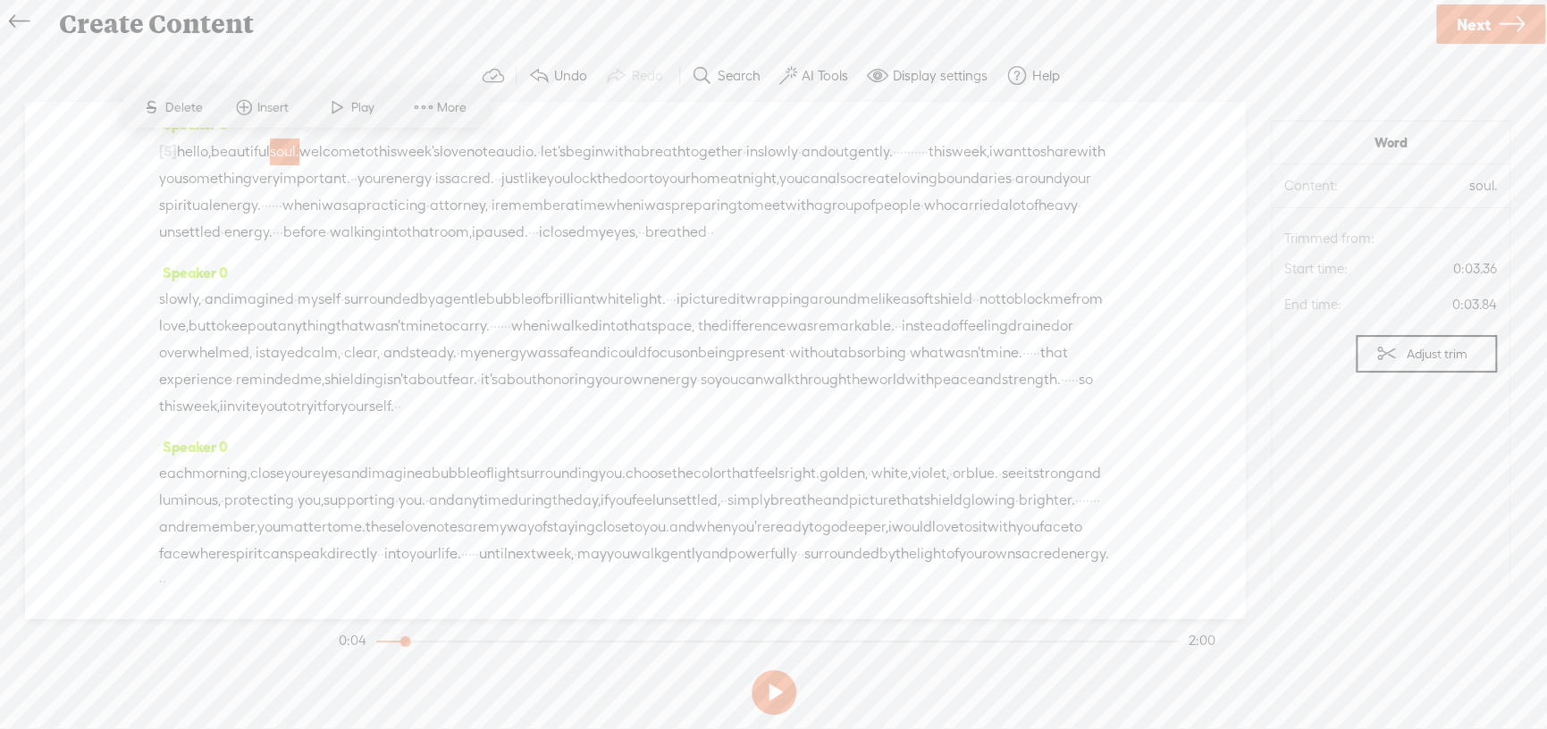
click at [327, 151] on span "welcome" at bounding box center [329, 152] width 61 height 27
click at [816, 246] on div "[S] · · · · · · · · · · · hello, beautiful soul. welcome to this week's love no…" at bounding box center [635, 192] width 952 height 108
click at [154, 187] on div "Speaker 0 [S] · · · · · · · · · · · hello, beautiful soul. welcome to this week…" at bounding box center [635, 360] width 1220 height 517
click at [494, 176] on span "sacred." at bounding box center [469, 178] width 49 height 27
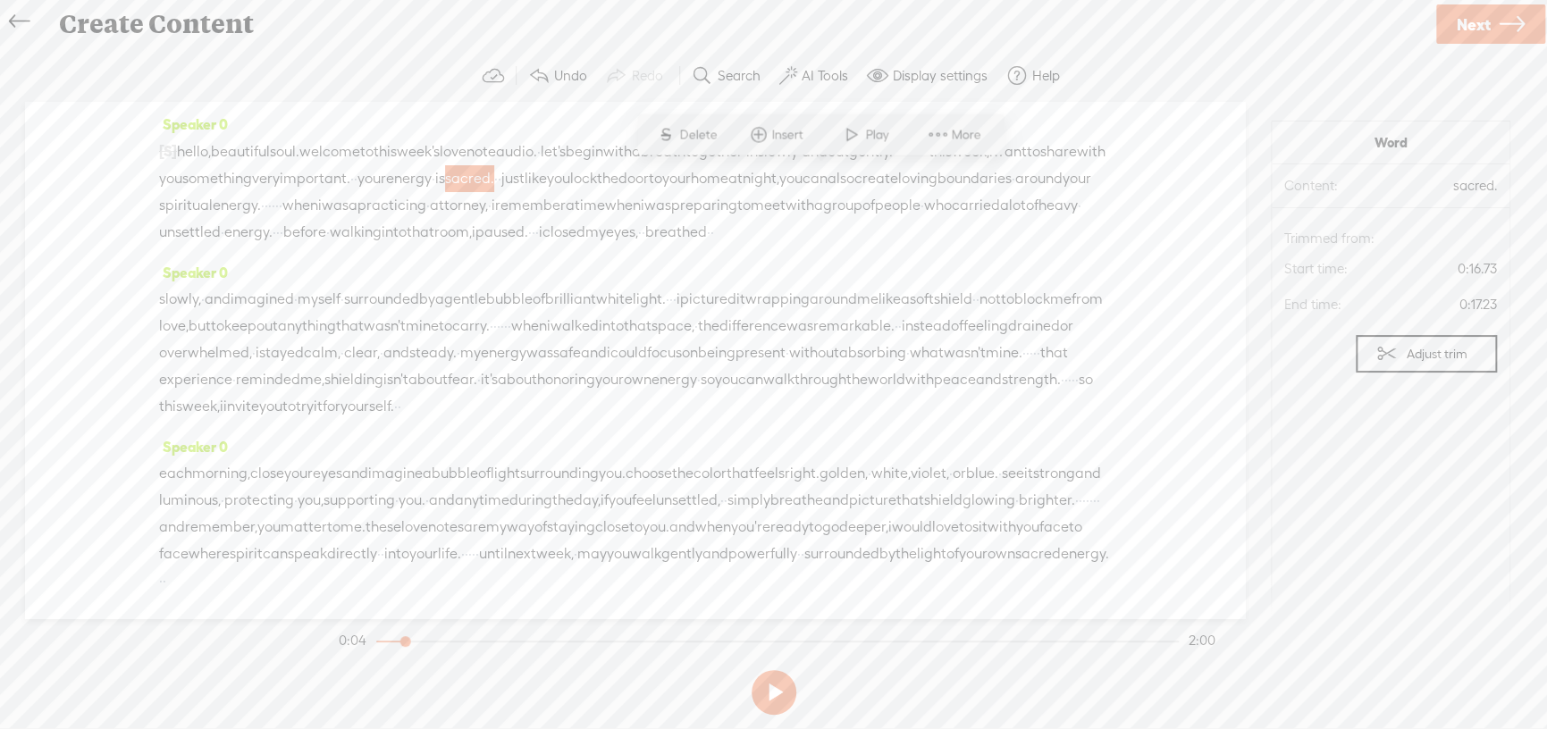
click at [947, 137] on span at bounding box center [938, 135] width 27 height 32
click at [845, 259] on div "Speaker 0 [S] · · · · · · · · · · · hello, beautiful soul. welcome to this week…" at bounding box center [635, 185] width 952 height 148
click at [188, 155] on span "hello," at bounding box center [194, 152] width 34 height 27
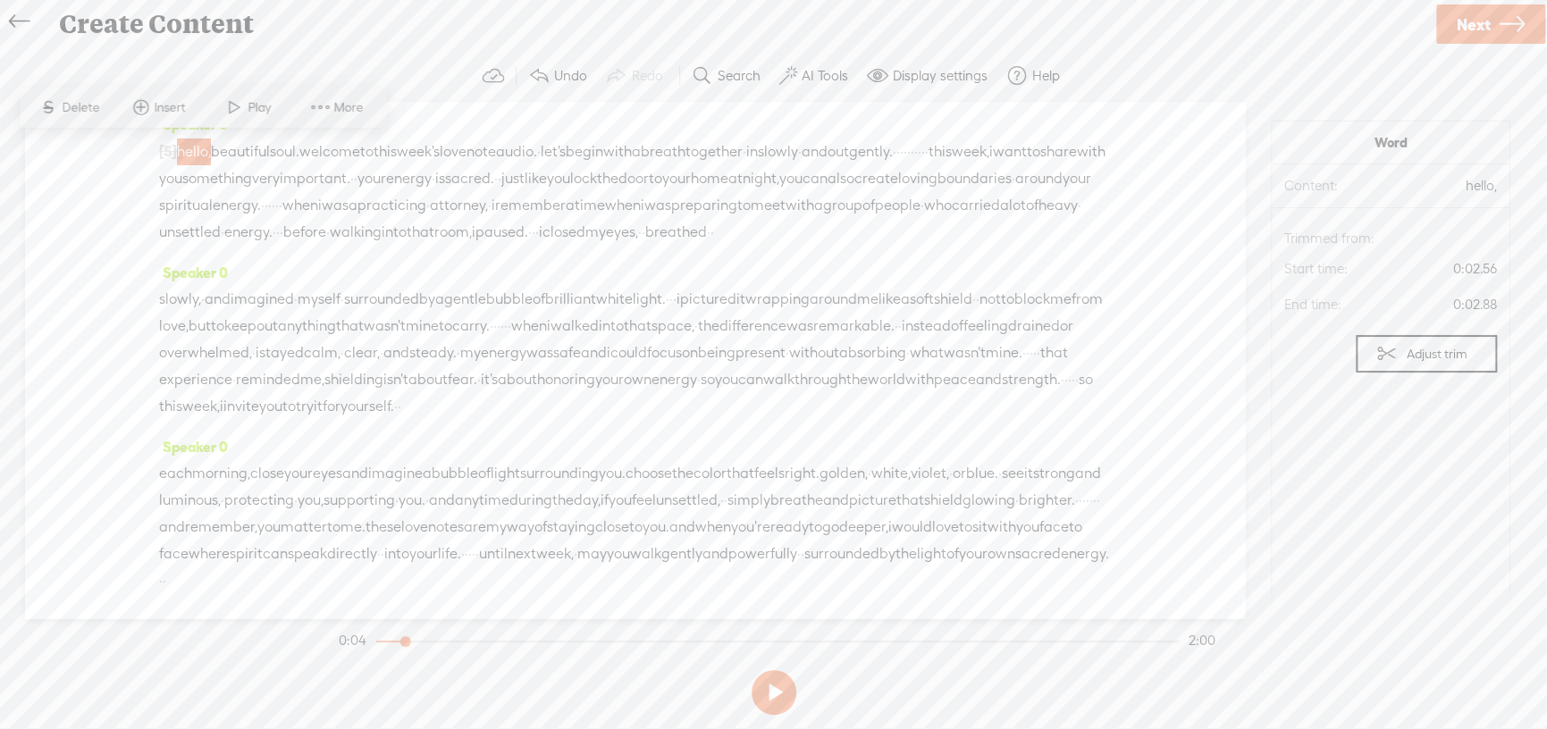
click at [188, 155] on span "hello," at bounding box center [194, 152] width 34 height 27
click at [227, 109] on span at bounding box center [234, 107] width 27 height 32
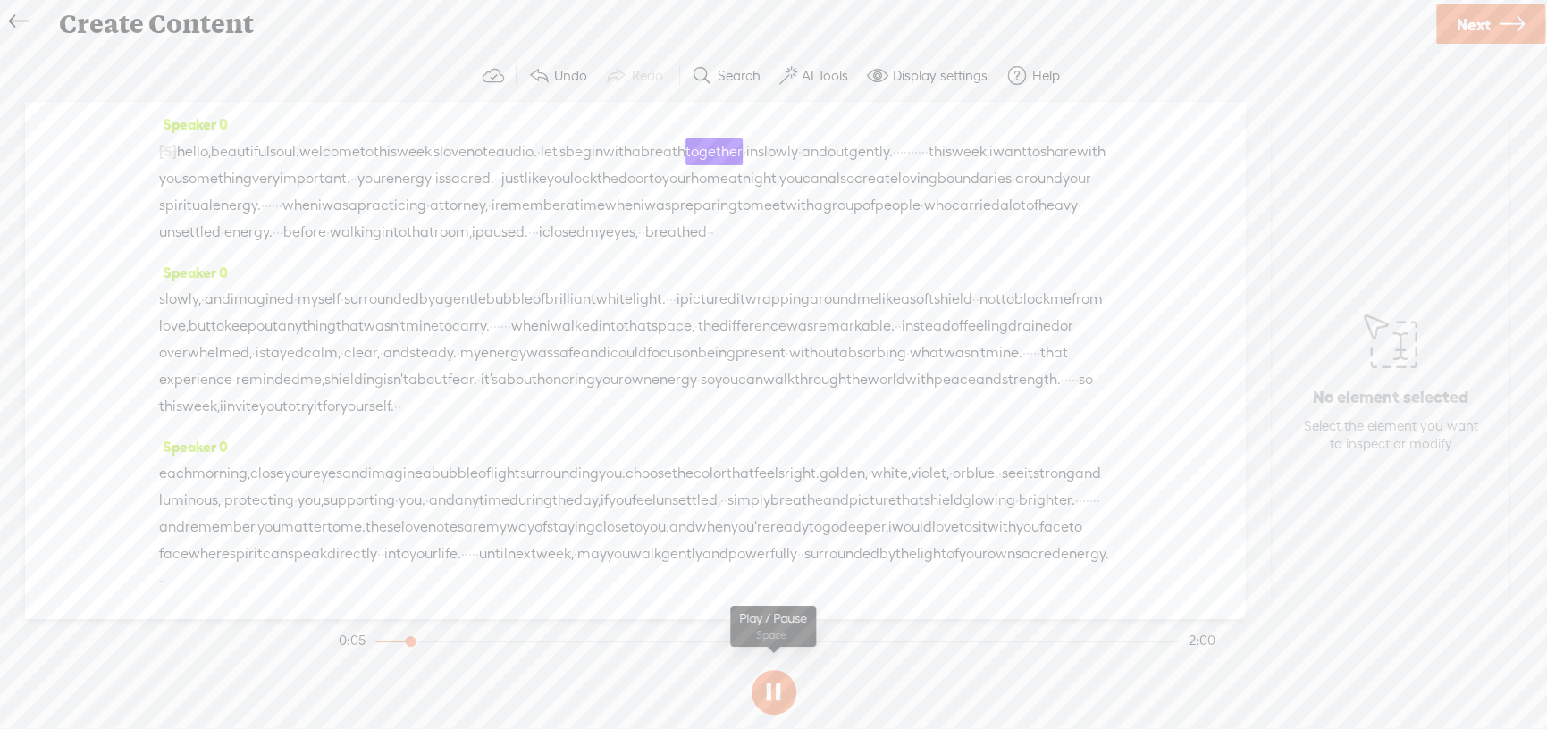
drag, startPoint x: 776, startPoint y: 704, endPoint x: 761, endPoint y: 656, distance: 50.6
click at [776, 689] on button at bounding box center [774, 692] width 45 height 45
drag, startPoint x: 324, startPoint y: 148, endPoint x: 186, endPoint y: 157, distance: 137.9
click at [186, 157] on div "[S] · · · · · · · · · · · hello, beautiful soul. welcome to this week's love no…" at bounding box center [635, 192] width 952 height 108
click at [436, 144] on span "·" at bounding box center [435, 152] width 4 height 27
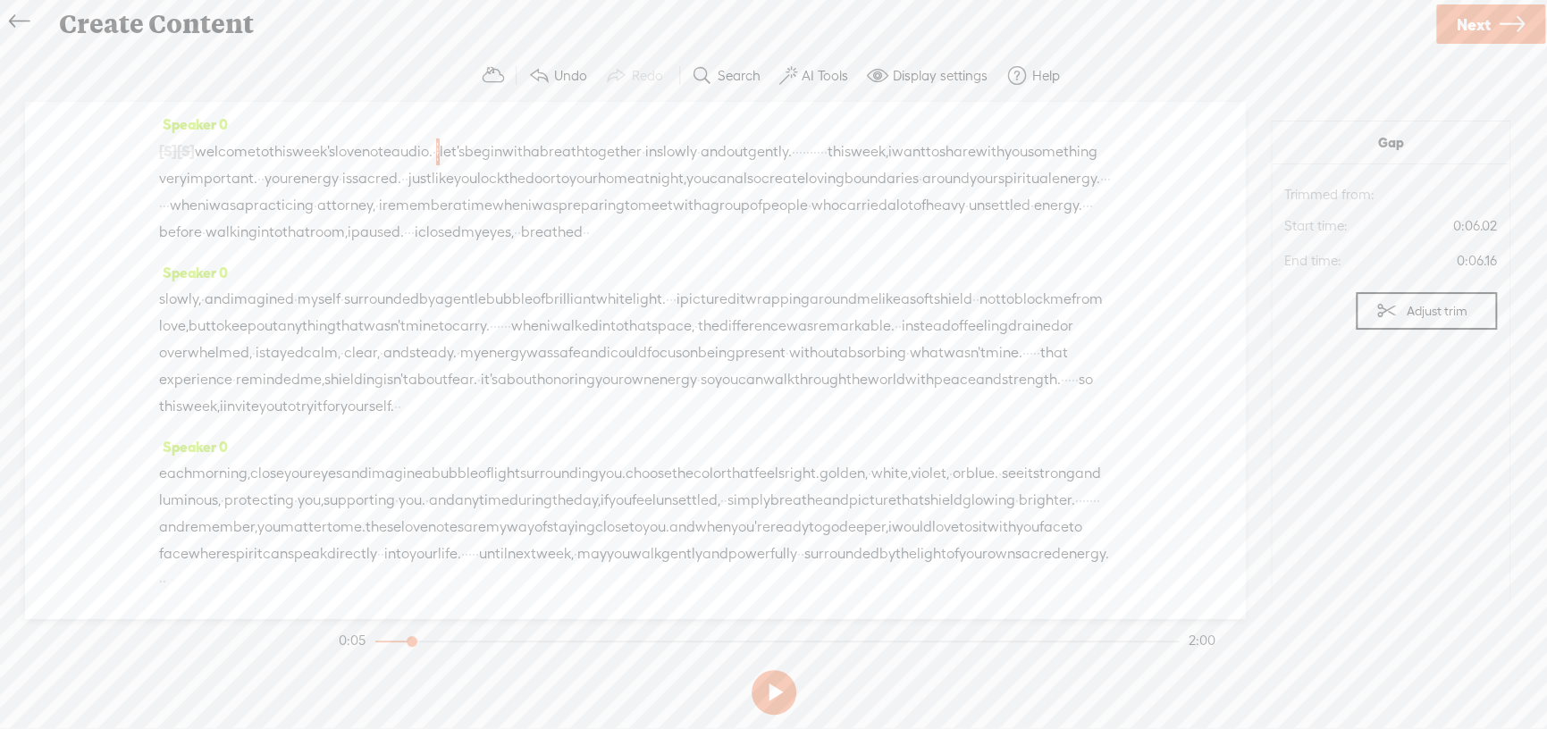
click at [540, 162] on span "a" at bounding box center [535, 152] width 9 height 27
click at [433, 154] on span "audio." at bounding box center [411, 152] width 41 height 27
click at [433, 146] on span "audio." at bounding box center [411, 152] width 41 height 27
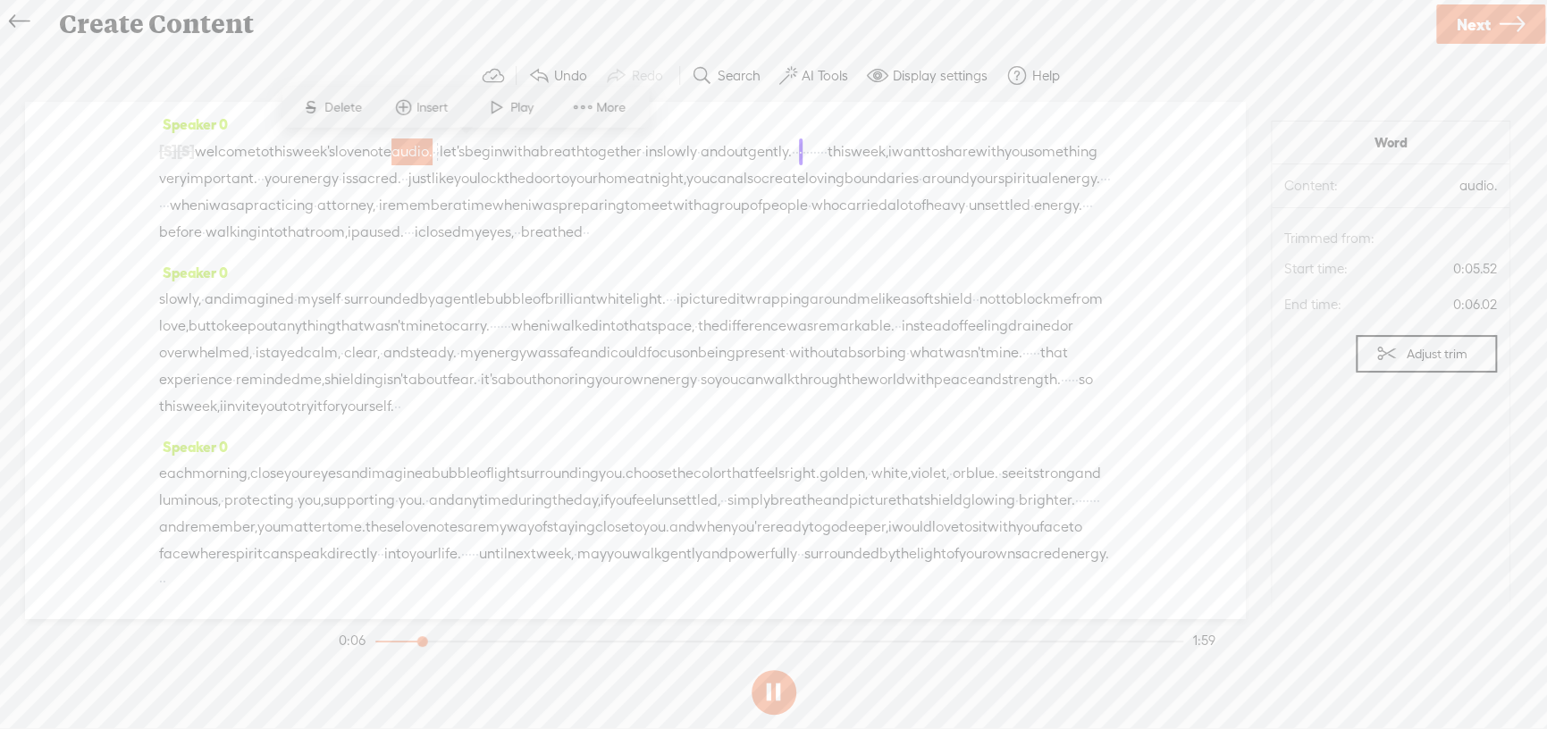
click at [335, 144] on span "week's" at bounding box center [313, 152] width 43 height 27
click at [335, 158] on span "week's" at bounding box center [313, 152] width 43 height 27
click at [335, 157] on span "week's" at bounding box center [313, 152] width 43 height 27
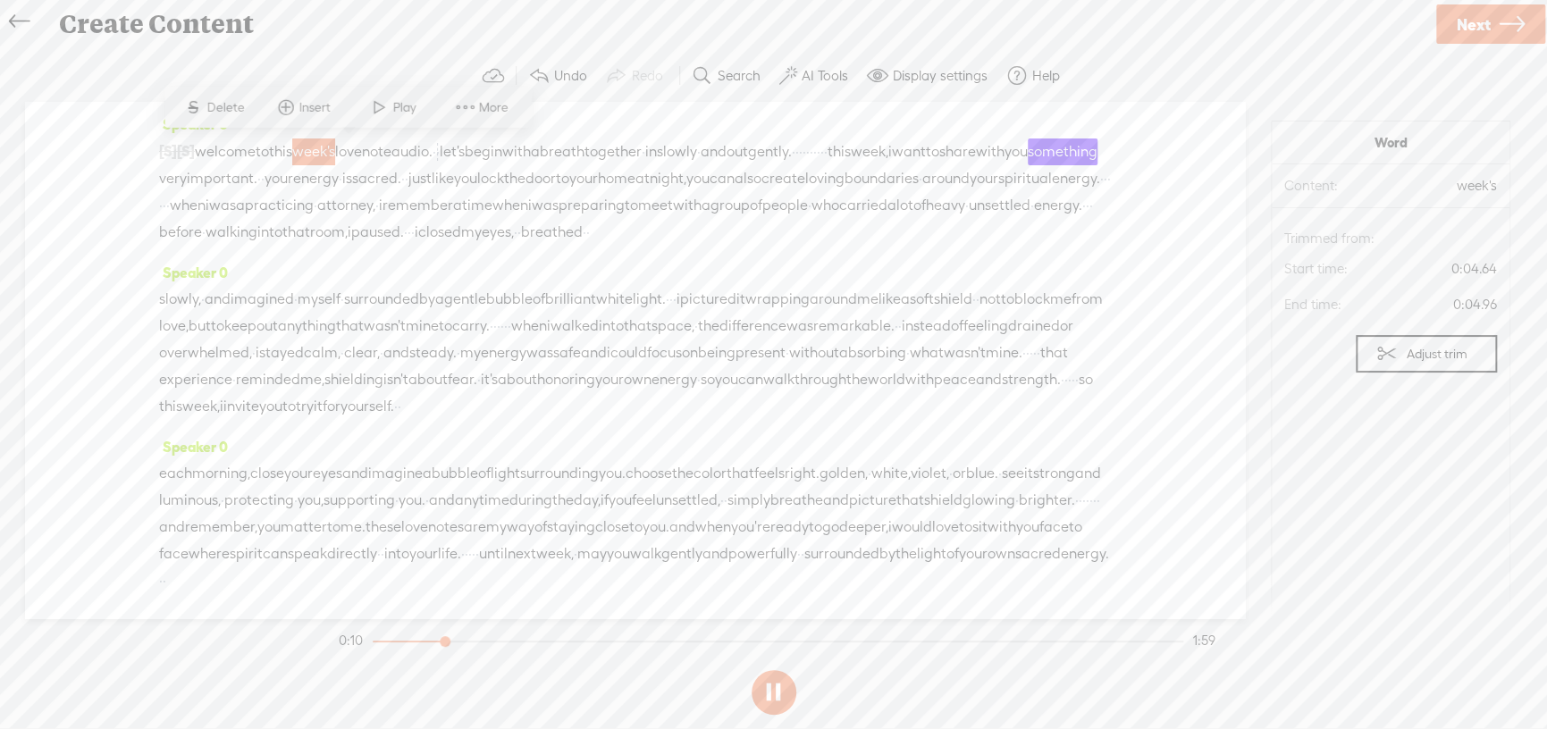
click at [384, 107] on span at bounding box center [379, 107] width 27 height 32
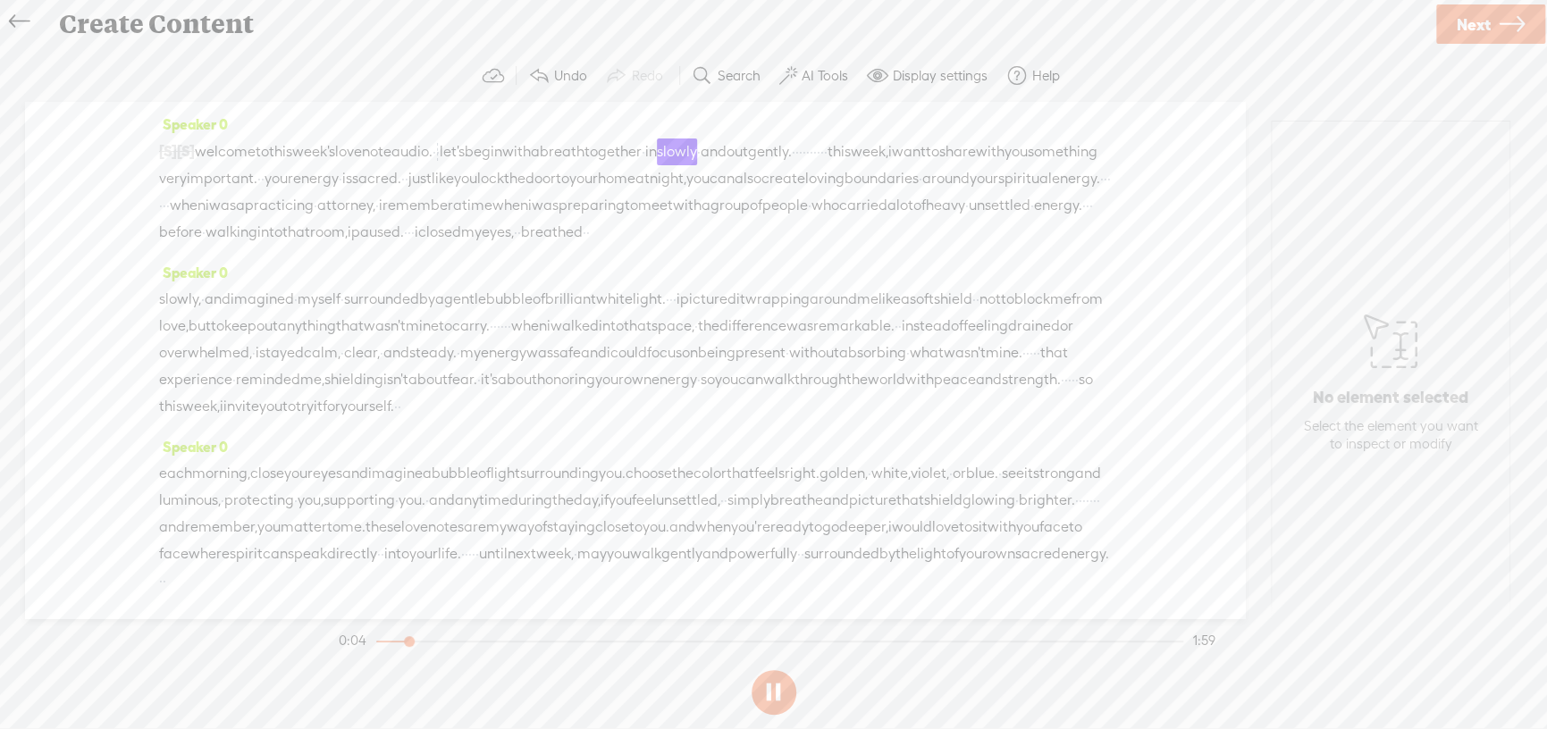
click at [440, 147] on span "·" at bounding box center [438, 152] width 4 height 27
click at [770, 696] on button at bounding box center [774, 692] width 45 height 45
click at [568, 70] on label "Undo" at bounding box center [570, 76] width 33 height 18
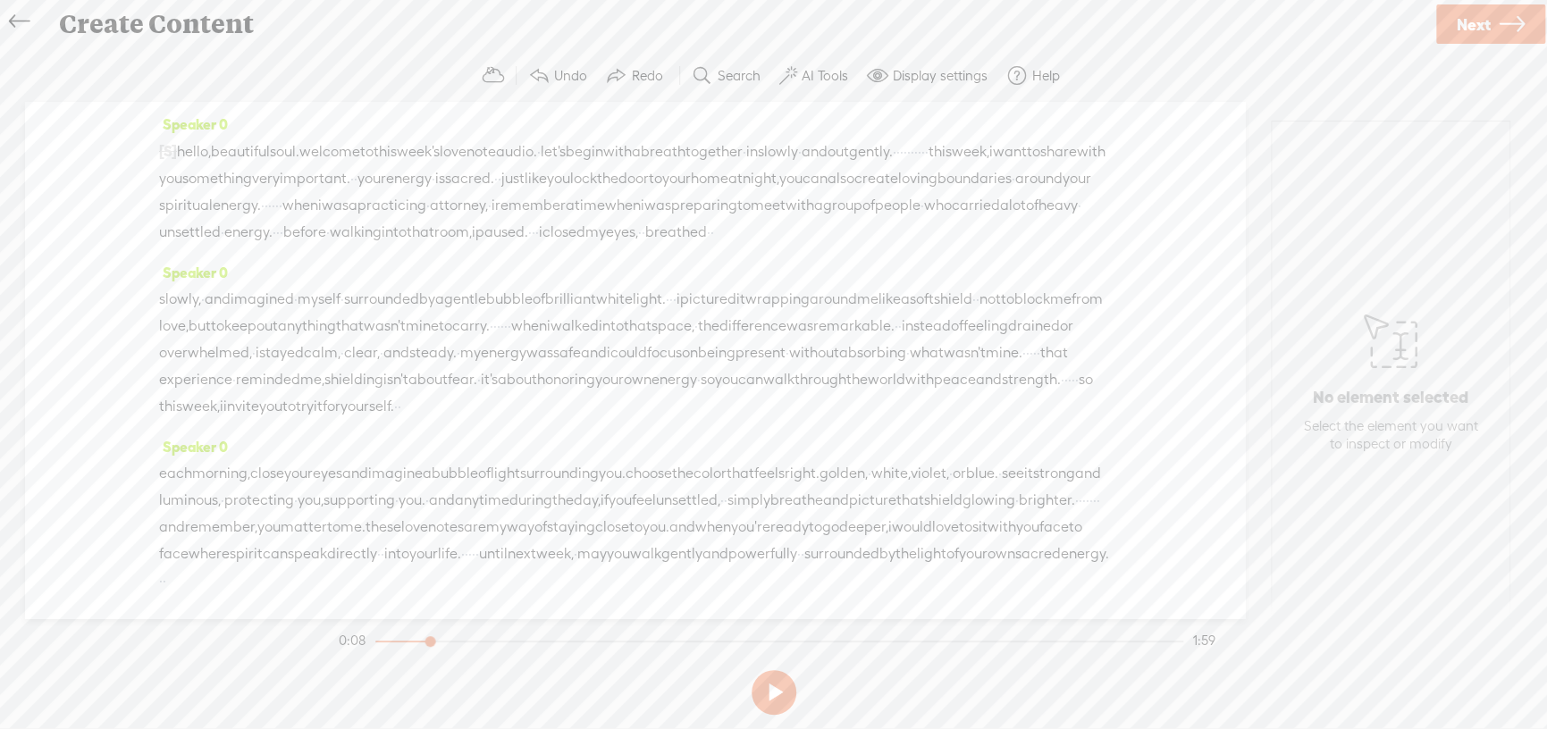
click at [568, 70] on label "Undo" at bounding box center [570, 76] width 33 height 18
click at [618, 68] on span at bounding box center [616, 75] width 21 height 21
click at [1047, 82] on label "Help" at bounding box center [1046, 76] width 28 height 18
click at [967, 143] on link "Help center" at bounding box center [972, 136] width 179 height 41
drag, startPoint x: 617, startPoint y: 153, endPoint x: 1052, endPoint y: 150, distance: 435.2
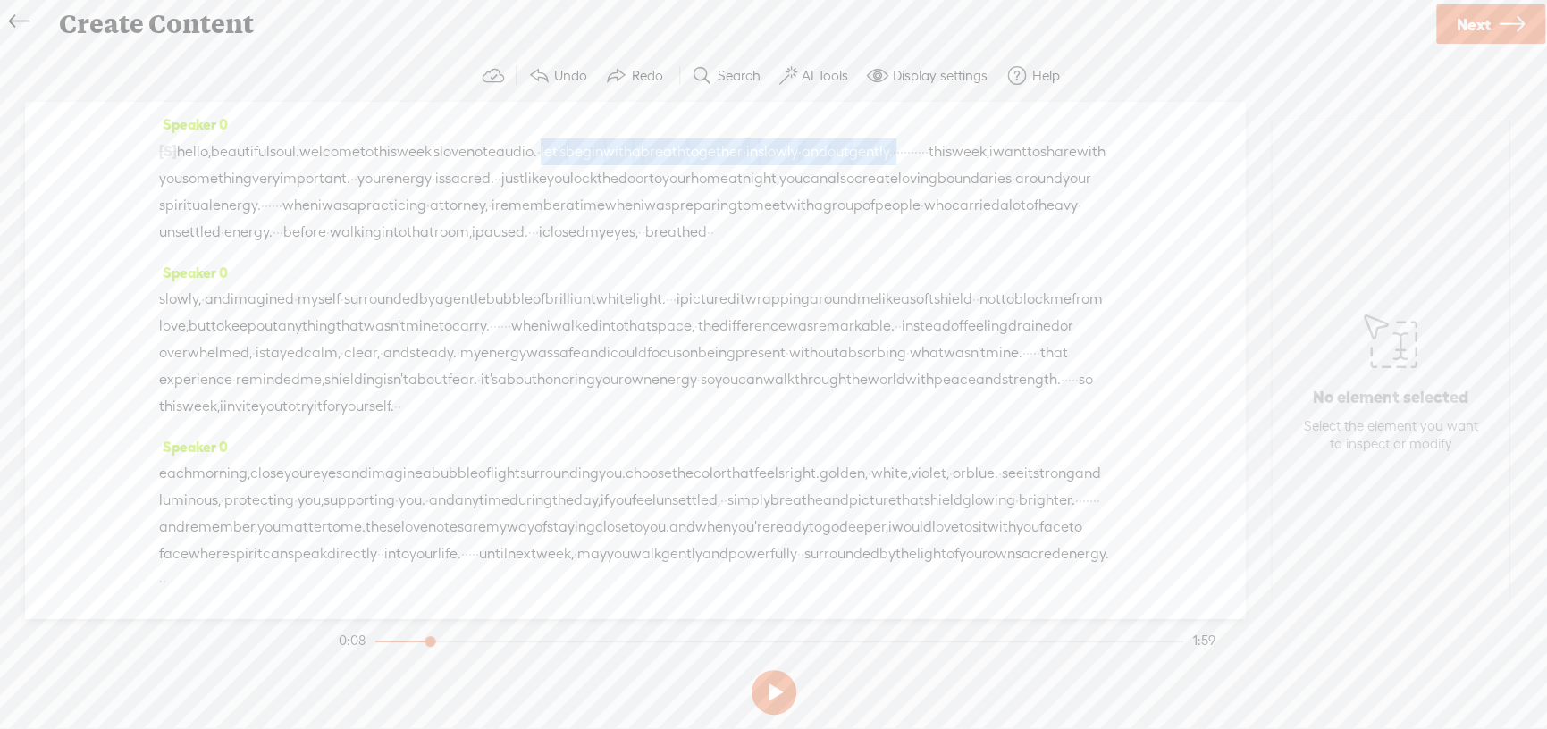
click at [1052, 150] on div "[S] · · · · · · · · · · · hello, beautiful soul. welcome to this week's love no…" at bounding box center [635, 192] width 952 height 108
click at [211, 147] on span "hello," at bounding box center [194, 152] width 34 height 27
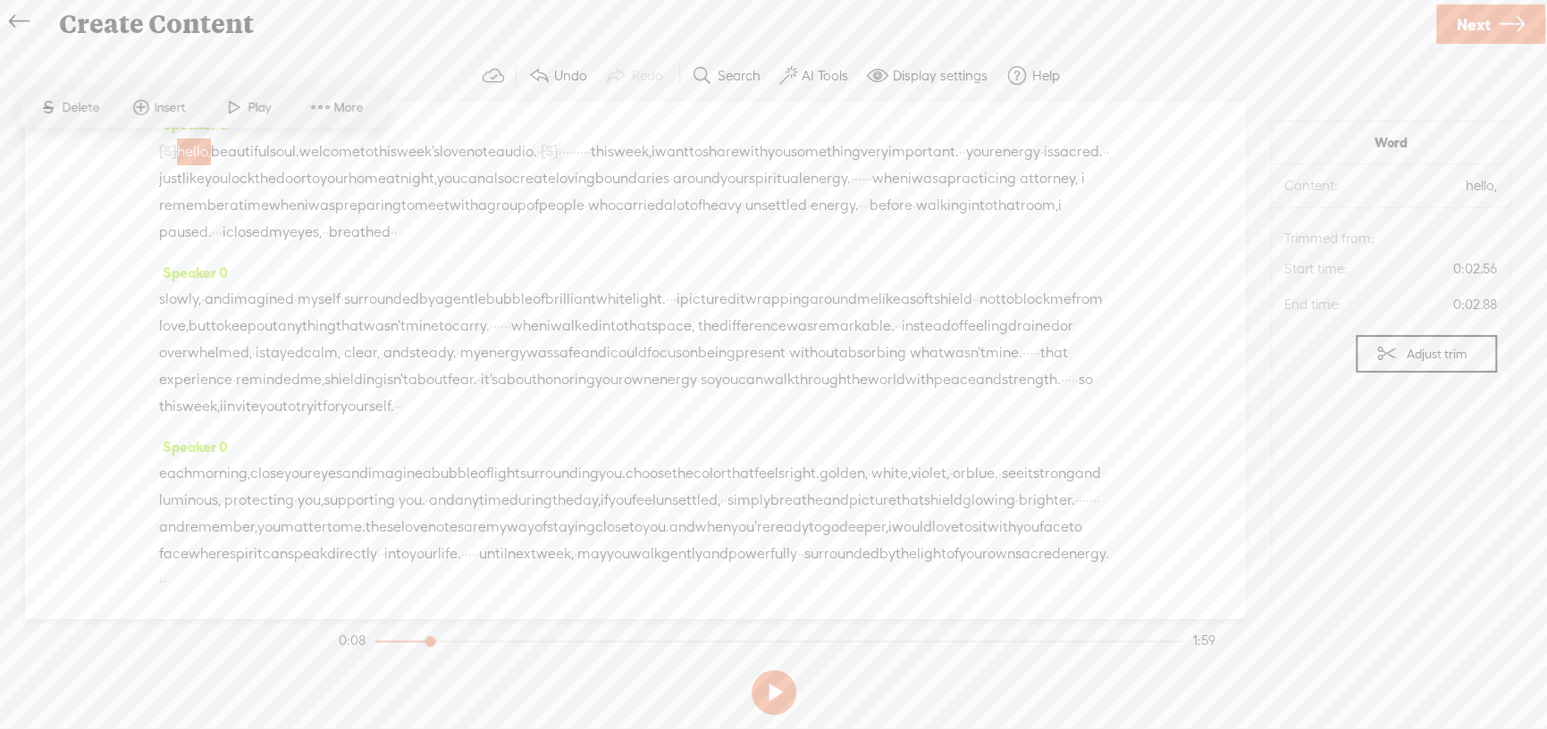
click at [211, 147] on span "hello," at bounding box center [194, 152] width 34 height 27
click at [211, 146] on span "hello," at bounding box center [194, 152] width 34 height 27
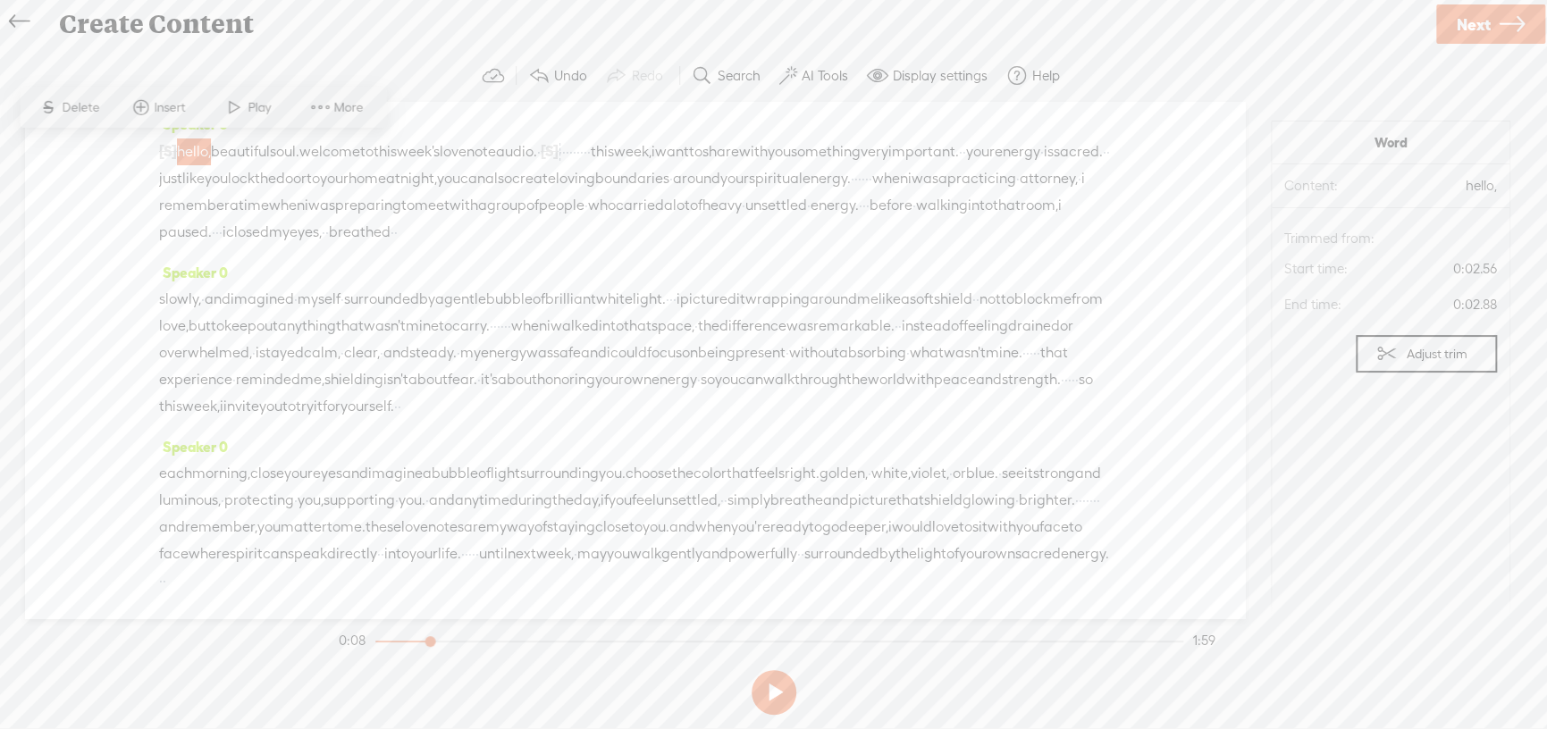
click at [246, 107] on span at bounding box center [234, 107] width 27 height 32
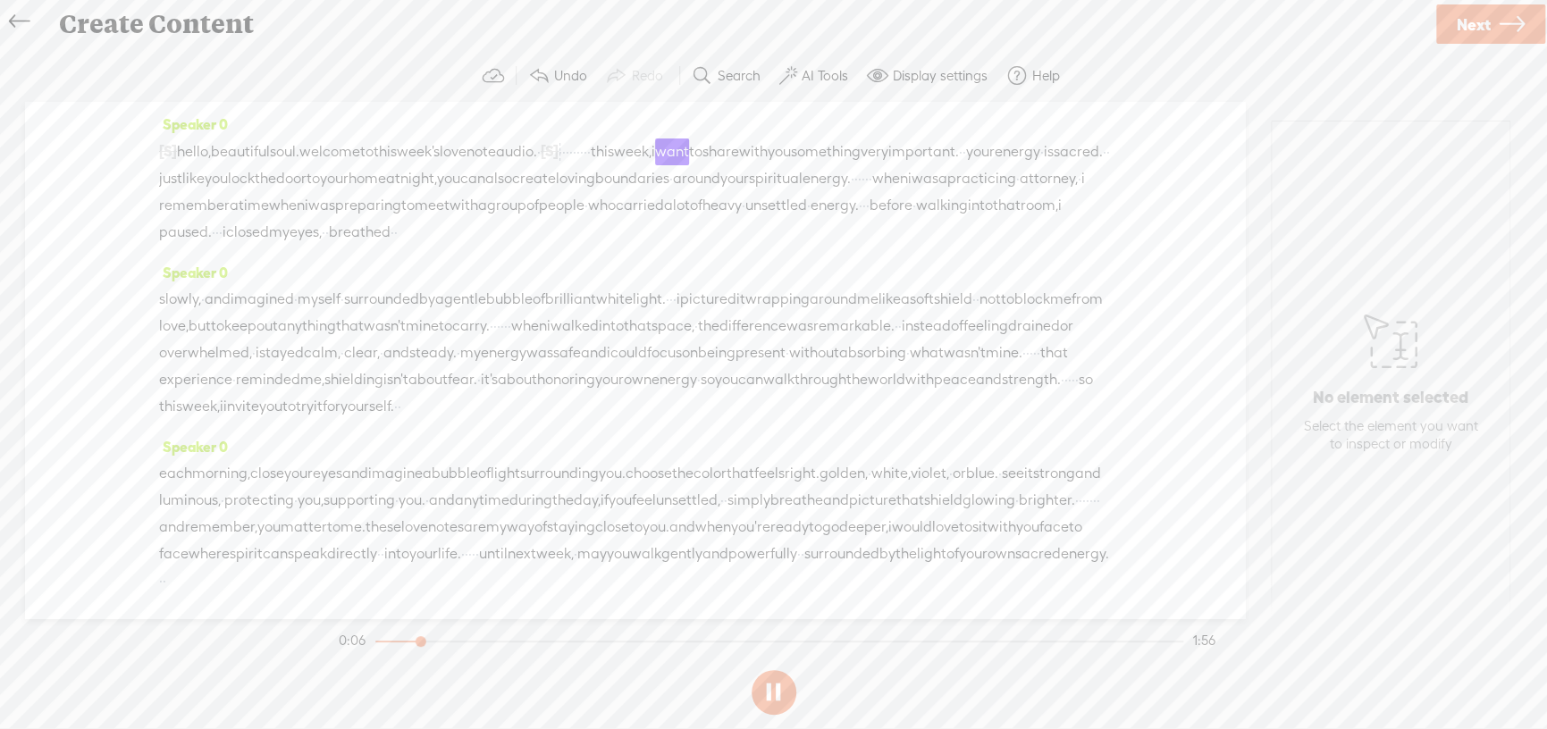
click at [769, 687] on button at bounding box center [774, 692] width 45 height 45
drag, startPoint x: 649, startPoint y: 148, endPoint x: 706, endPoint y: 145, distance: 57.3
click at [706, 145] on div "[S] · · · · · · · · · · · hello, beautiful soul. welcome to this week's love no…" at bounding box center [635, 192] width 952 height 108
click at [496, 155] on span "note" at bounding box center [480, 152] width 29 height 27
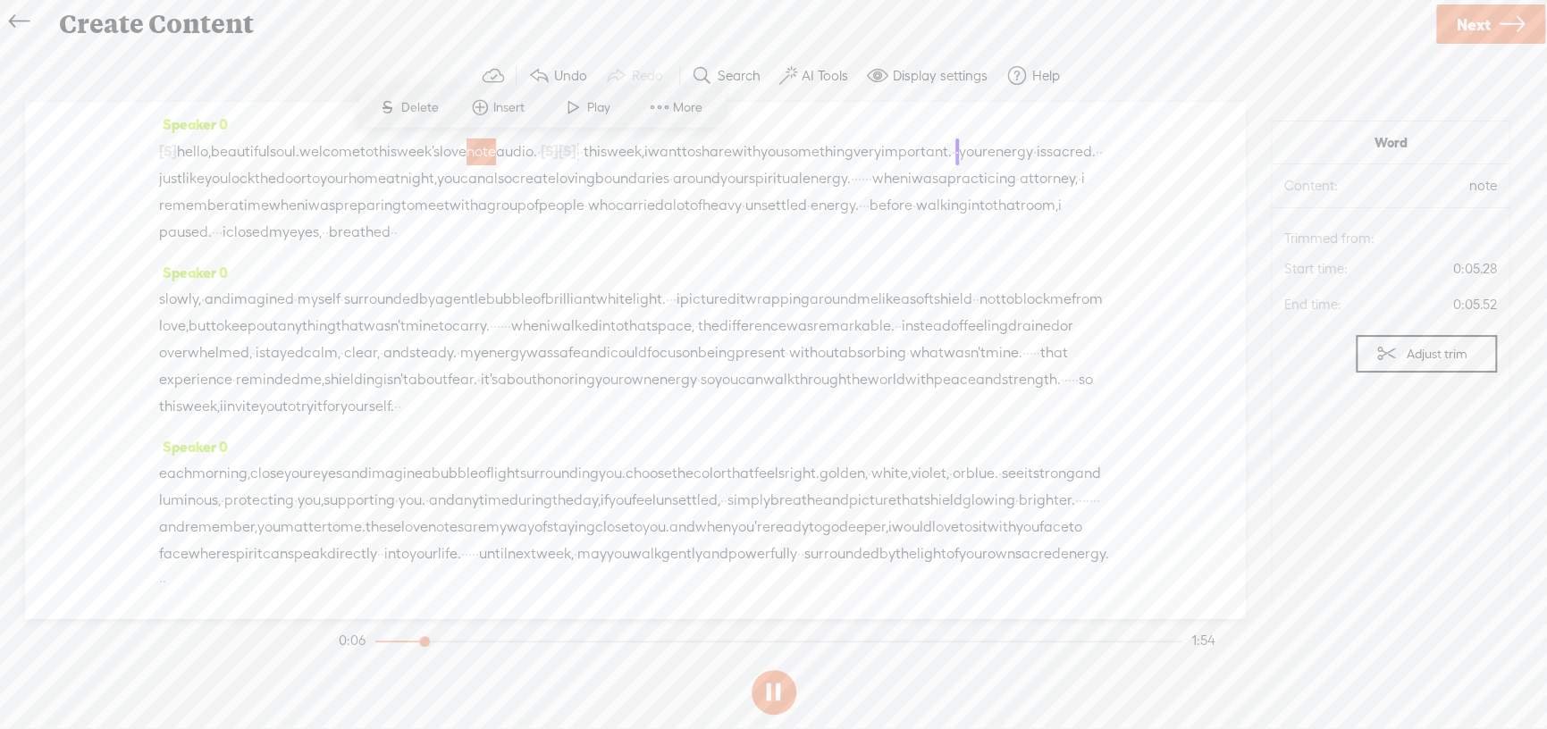
click at [496, 155] on span "note" at bounding box center [480, 152] width 29 height 27
click at [587, 109] on span "Play" at bounding box center [600, 107] width 28 height 18
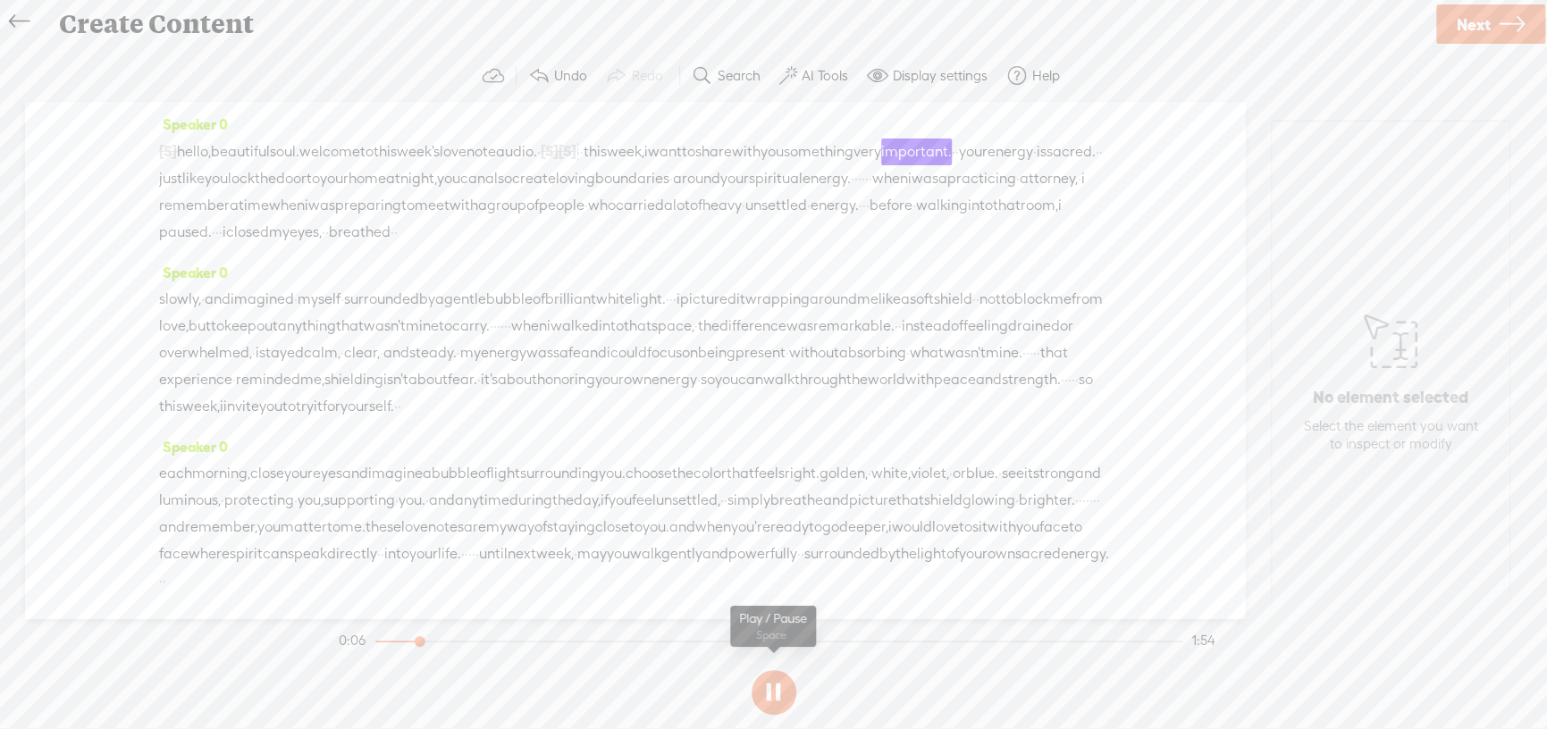
click at [781, 683] on button at bounding box center [774, 692] width 45 height 45
click at [559, 151] on span "[S]" at bounding box center [550, 151] width 18 height 16
drag, startPoint x: 623, startPoint y: 152, endPoint x: 642, endPoint y: 150, distance: 18.9
click at [642, 150] on div "[S] · · · · · · · · · · · hello, beautiful soul. welcome to this week's love no…" at bounding box center [635, 192] width 952 height 108
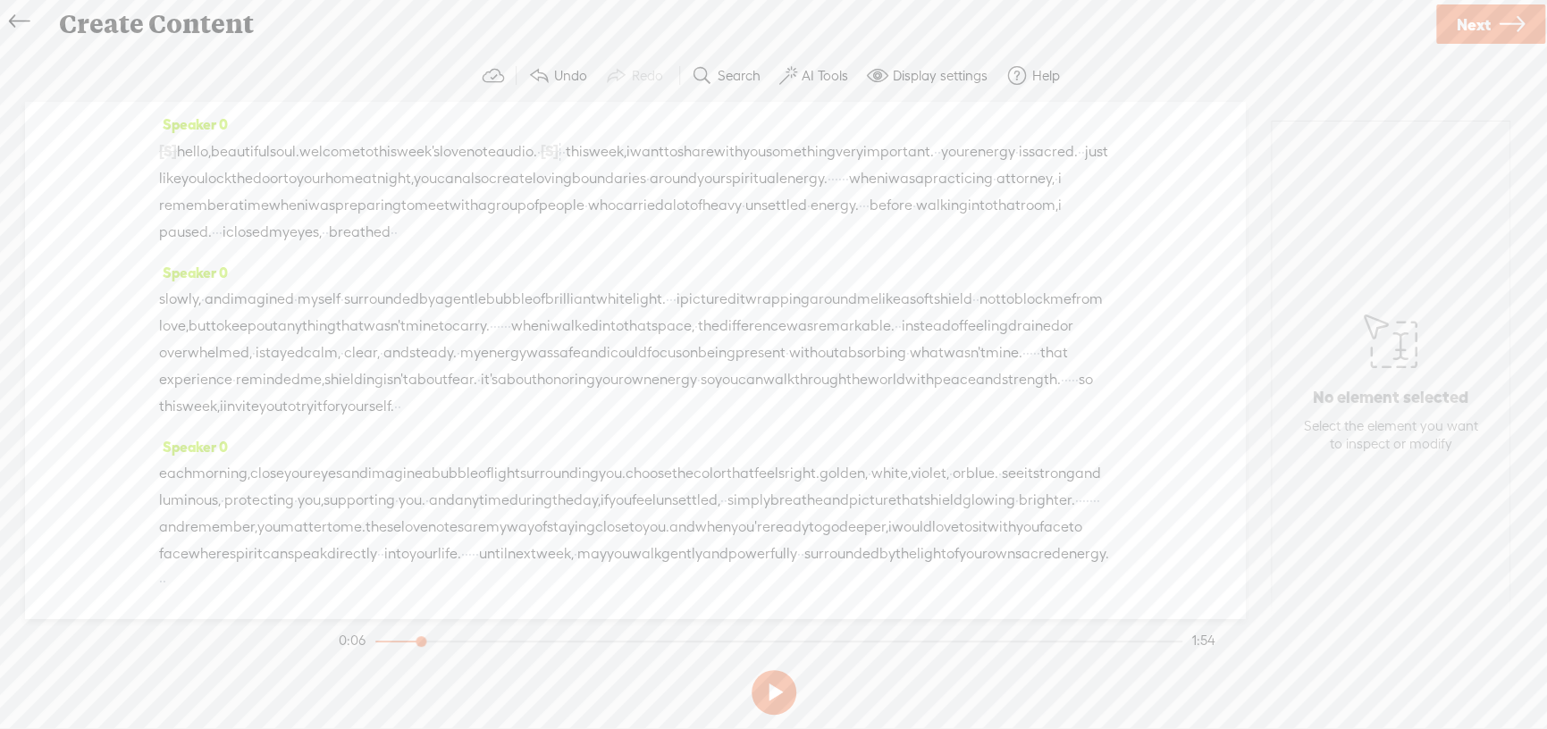
click at [537, 147] on span "audio." at bounding box center [516, 152] width 41 height 27
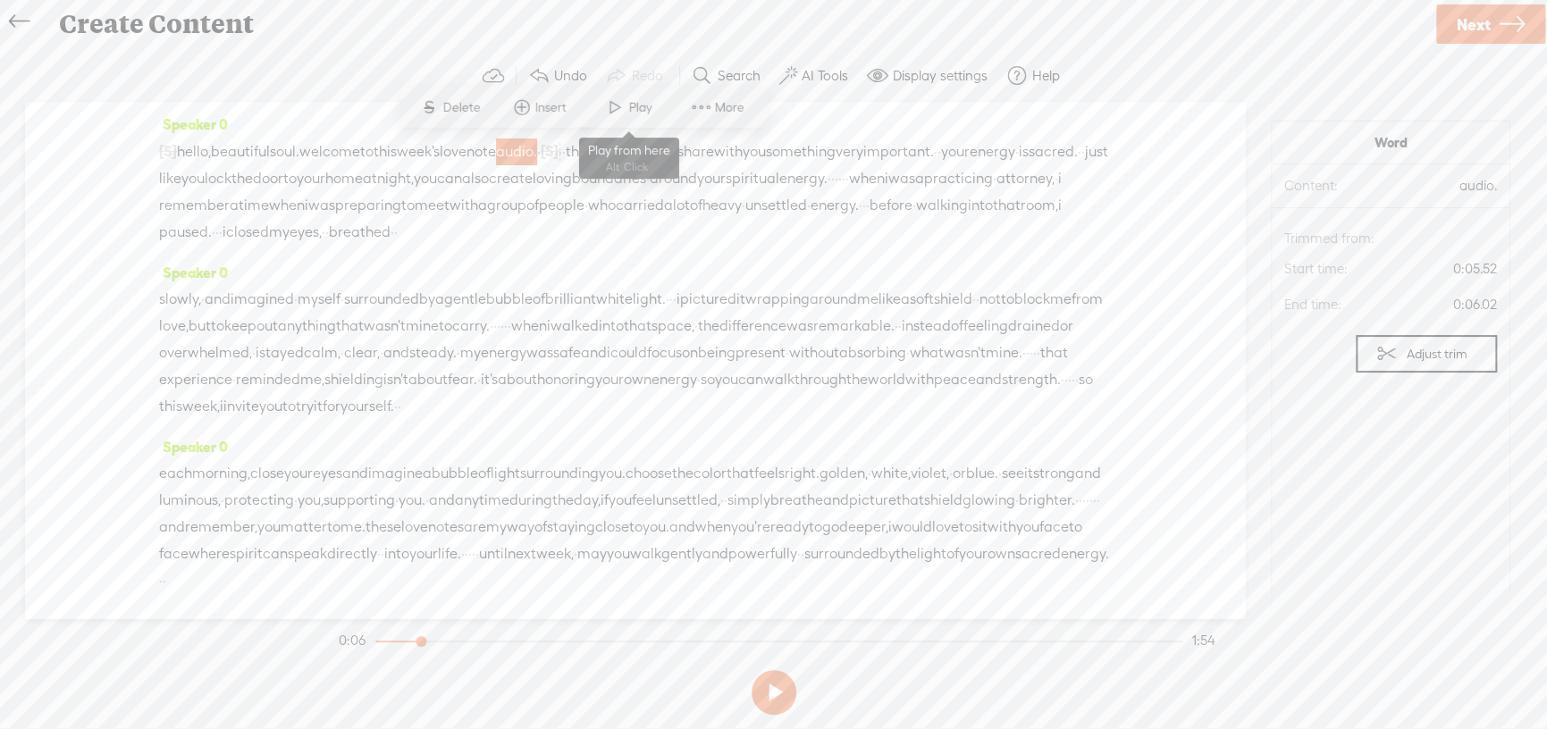
click at [629, 93] on span "Play" at bounding box center [628, 107] width 89 height 32
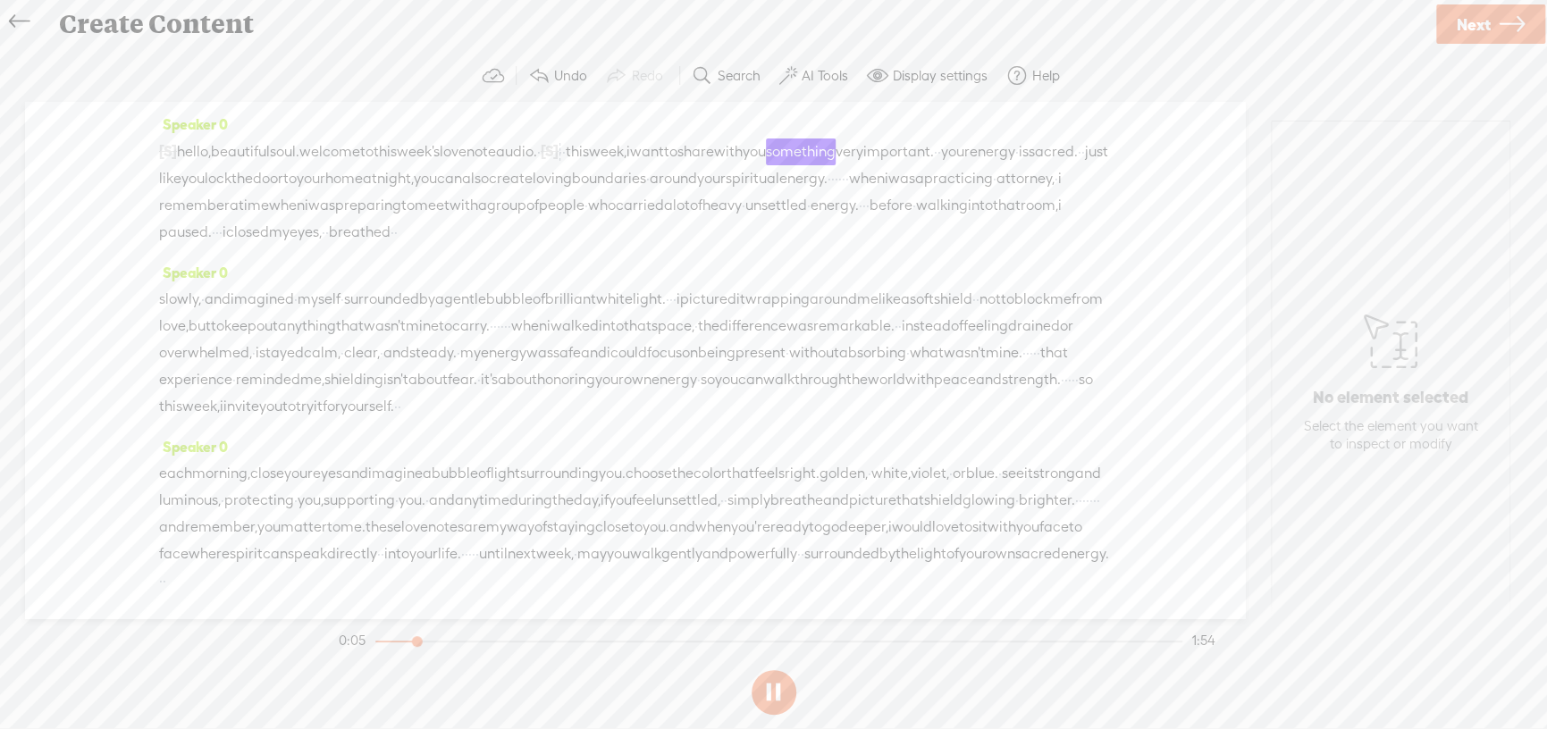
click at [562, 150] on span "·" at bounding box center [561, 152] width 4 height 27
click at [781, 690] on button at bounding box center [774, 692] width 45 height 45
click at [779, 687] on button at bounding box center [774, 692] width 45 height 45
